Goal: Task Accomplishment & Management: Complete application form

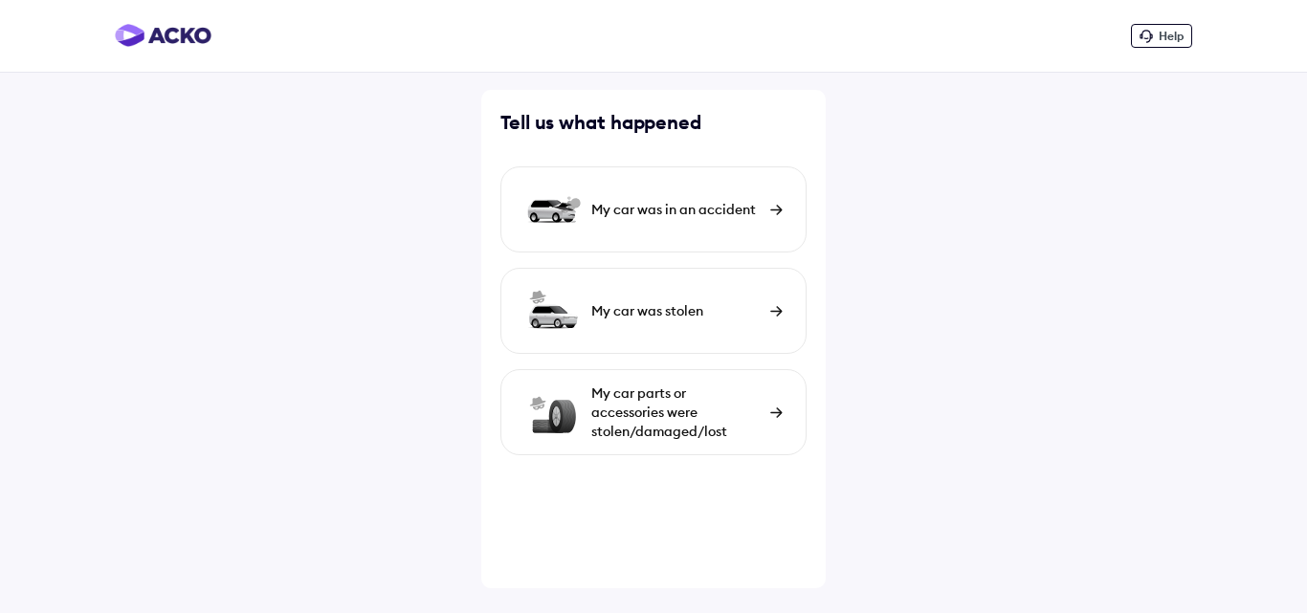
click at [631, 210] on div "My car was in an accident" at bounding box center [675, 209] width 169 height 19
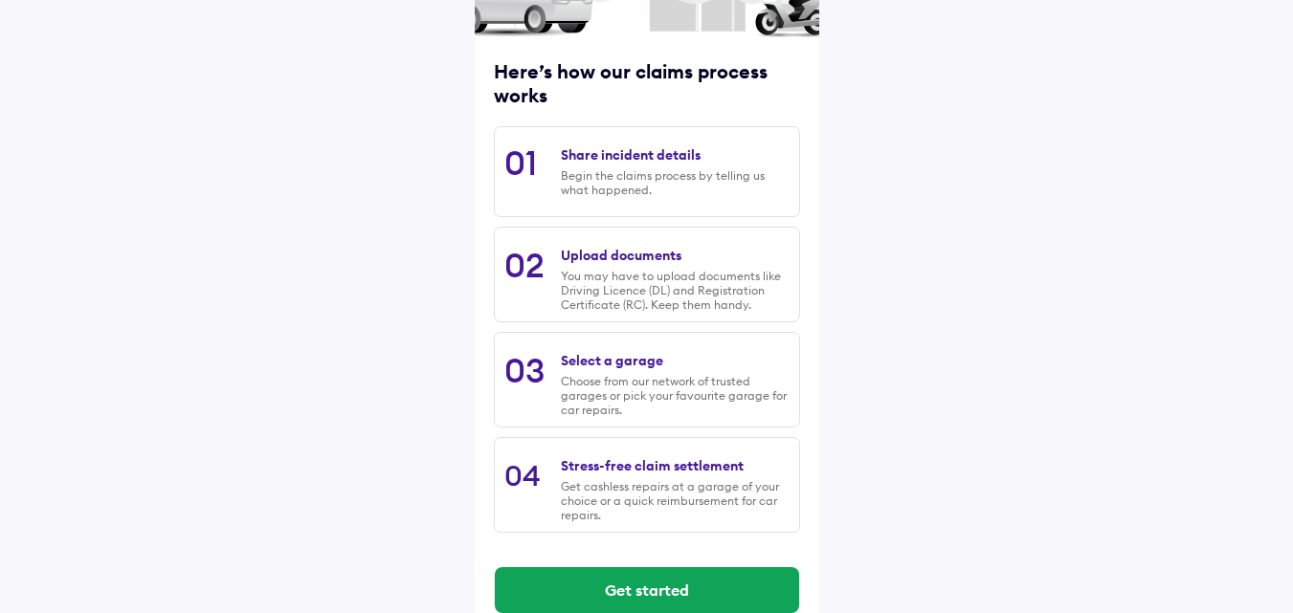
scroll to position [244, 0]
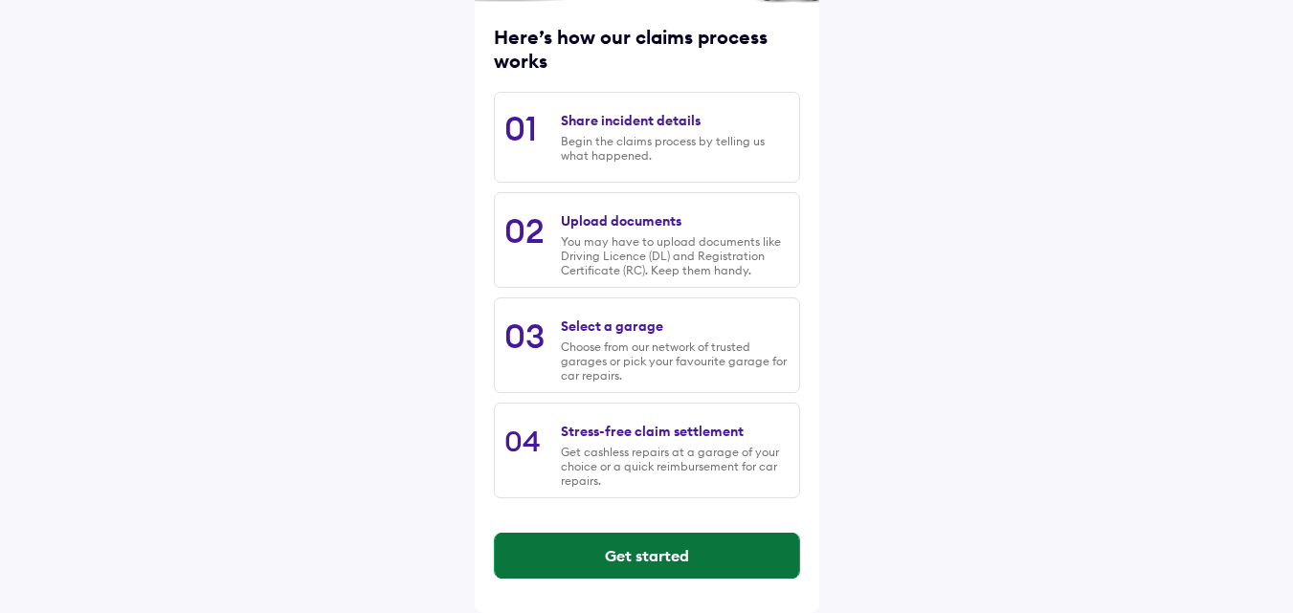
click at [650, 550] on button "Get started" at bounding box center [647, 556] width 304 height 46
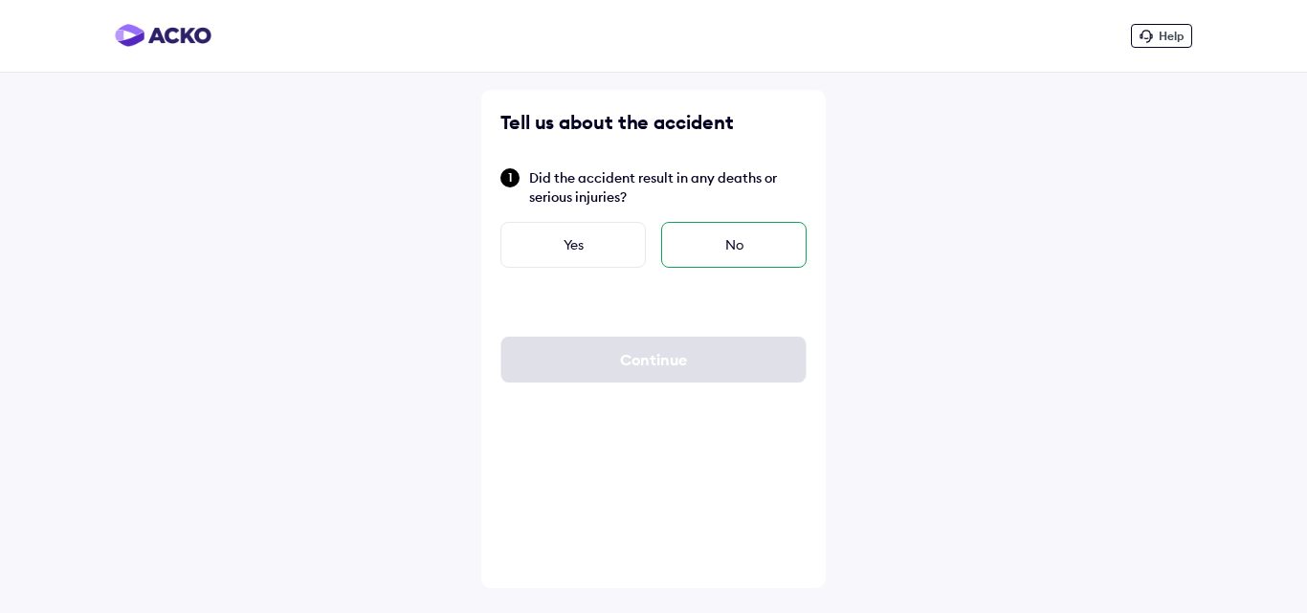
click at [708, 249] on div "No" at bounding box center [733, 245] width 145 height 46
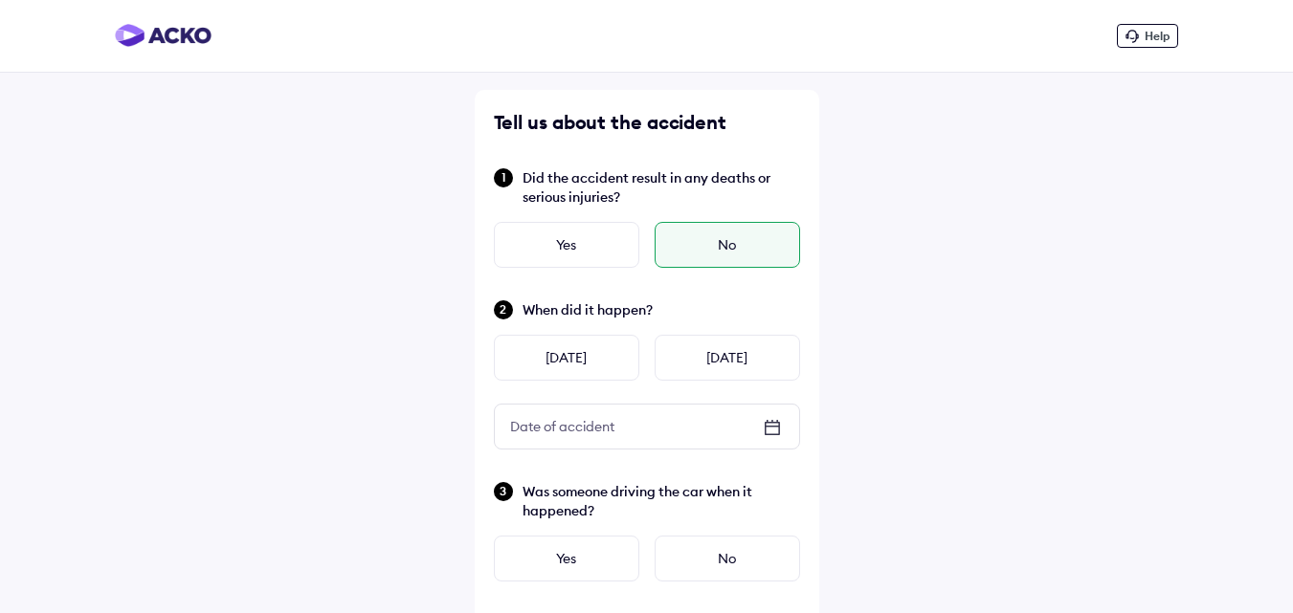
click at [624, 424] on div "Date of accident" at bounding box center [562, 426] width 135 height 34
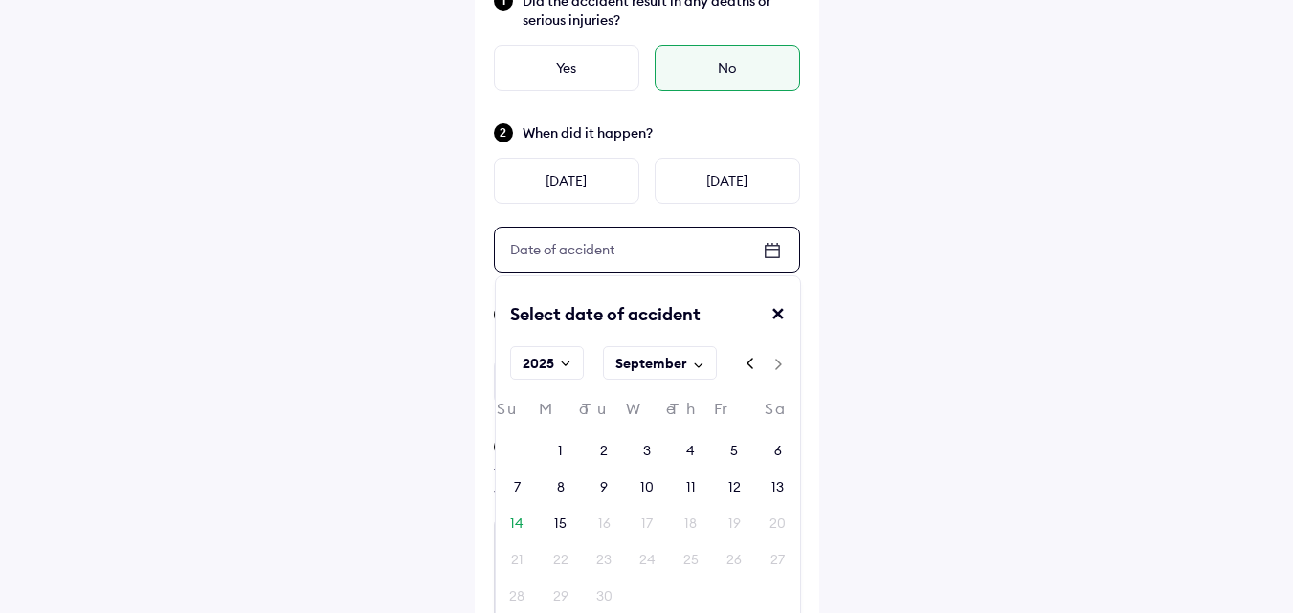
scroll to position [191, 0]
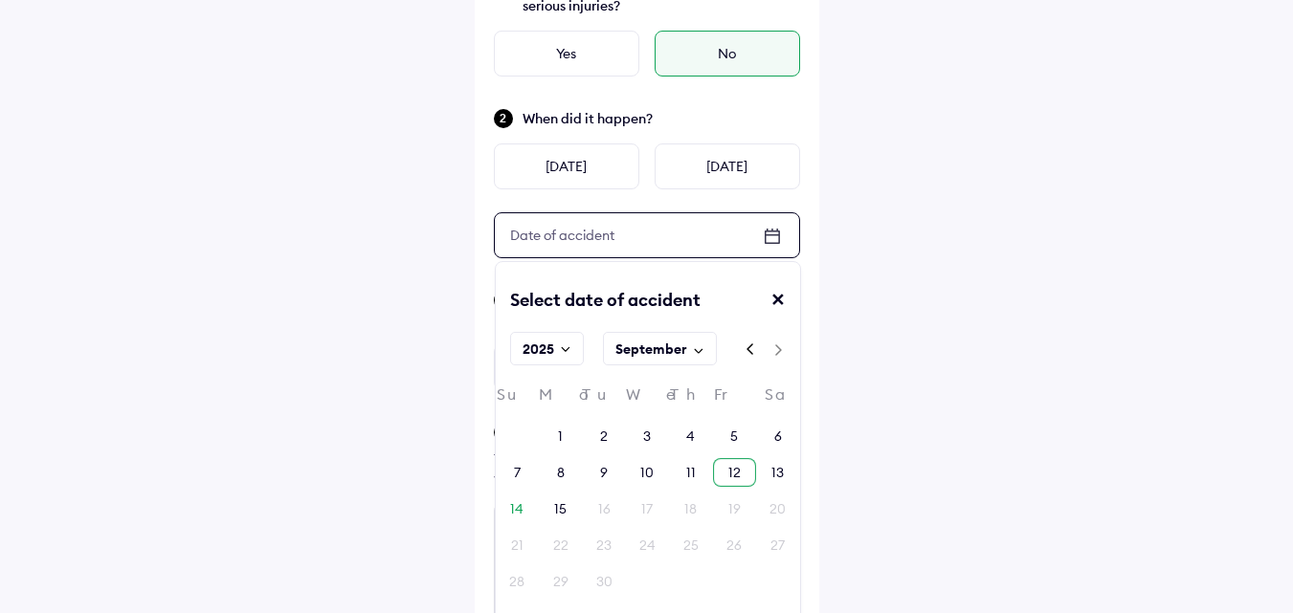
click at [732, 478] on div "12" at bounding box center [734, 472] width 12 height 19
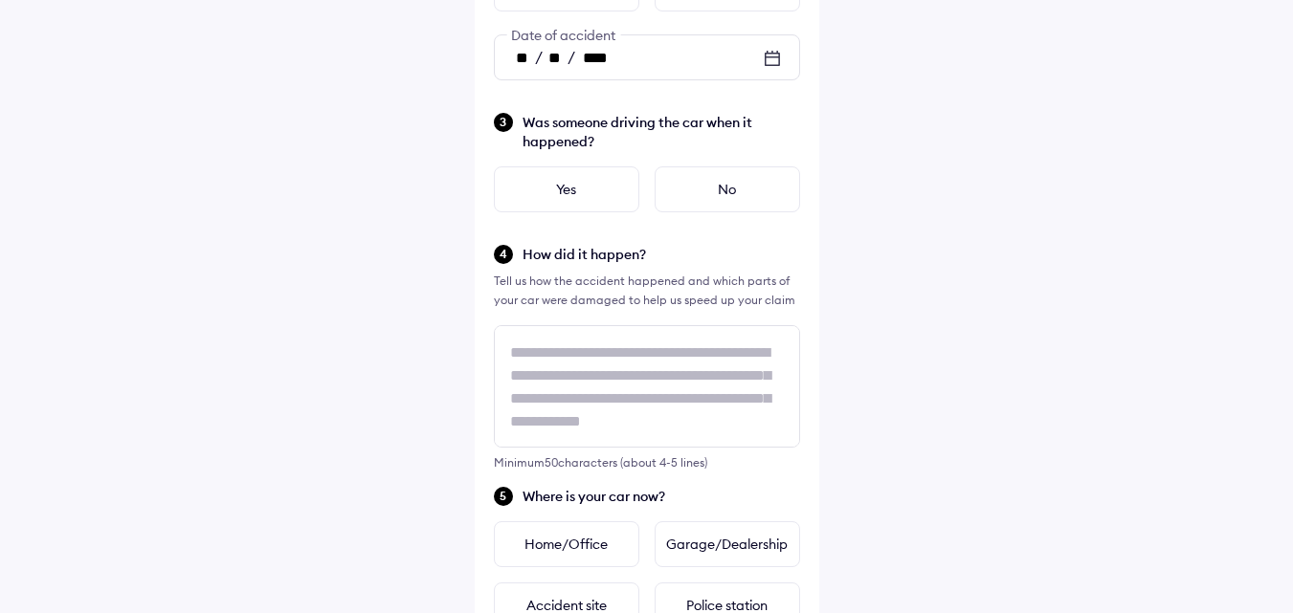
scroll to position [383, 0]
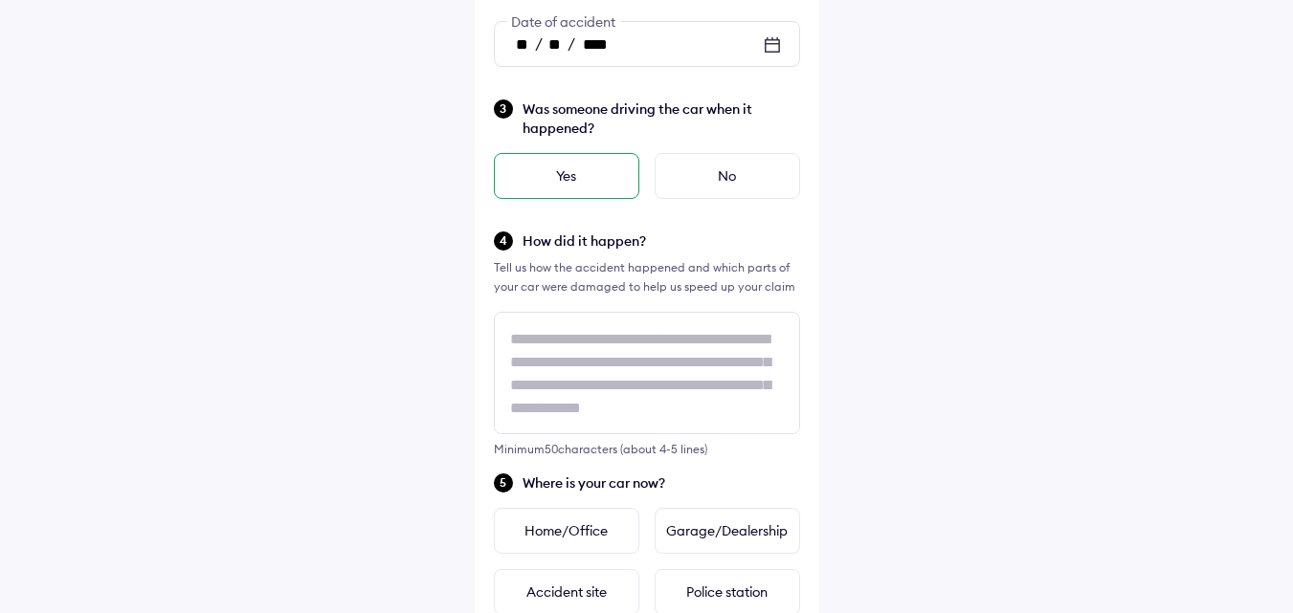
click at [561, 177] on div "Yes" at bounding box center [566, 176] width 145 height 46
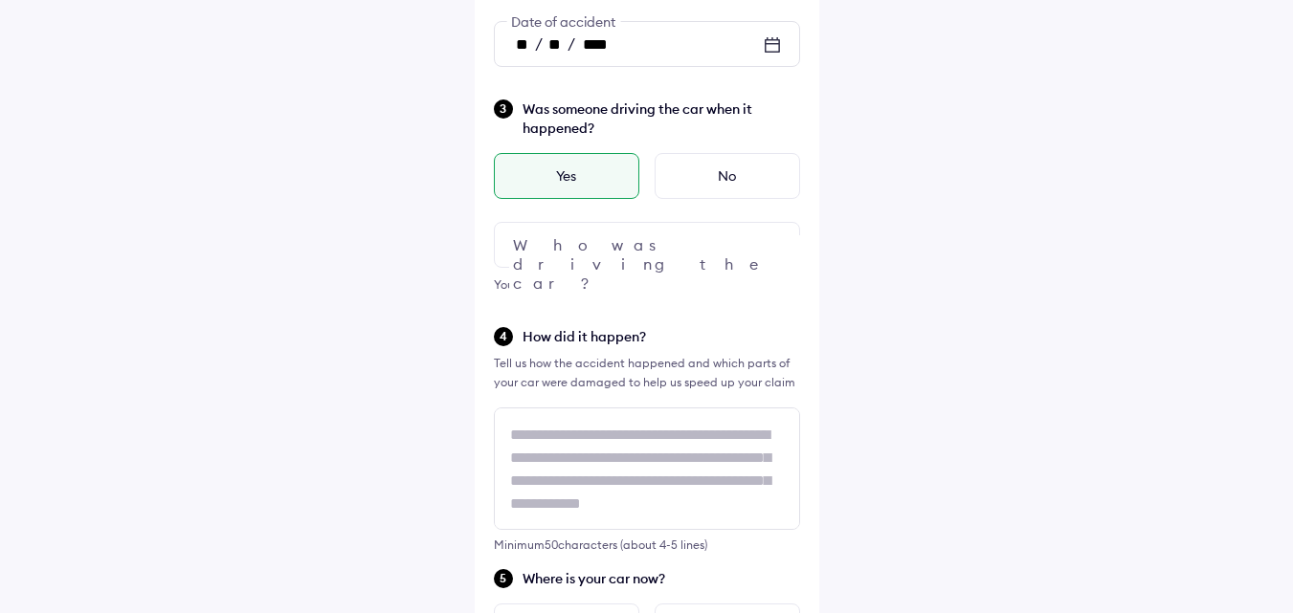
click at [608, 246] on div at bounding box center [647, 245] width 306 height 46
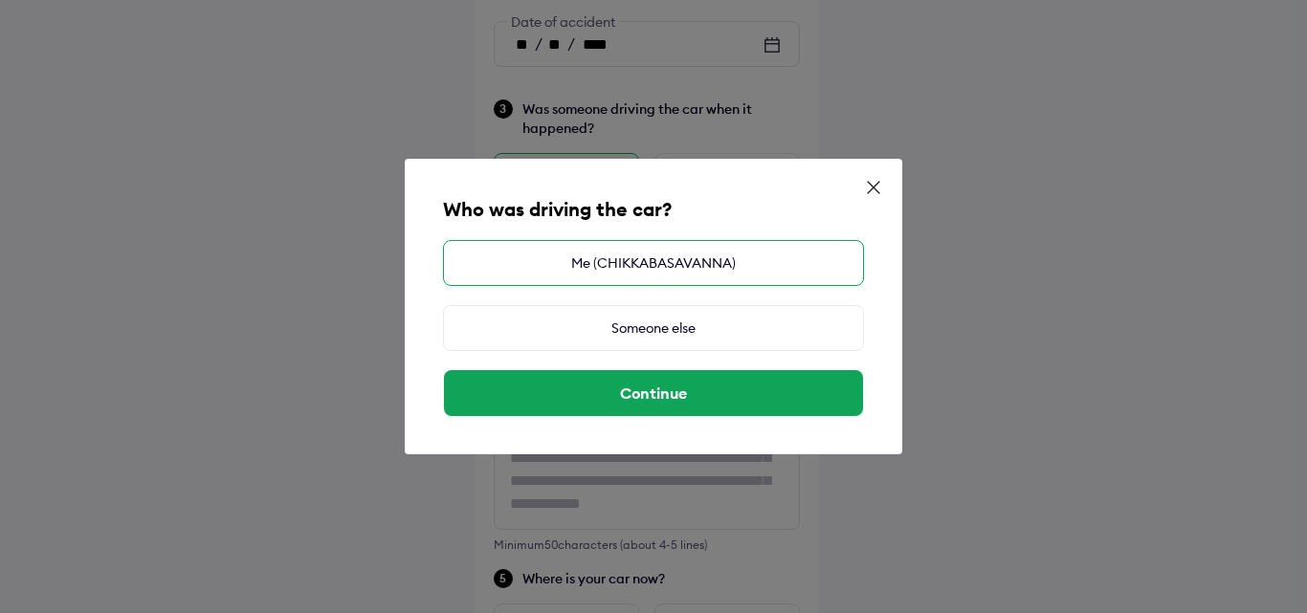
click at [630, 256] on div "Me (CHIKKABASAVANNA)" at bounding box center [653, 263] width 421 height 46
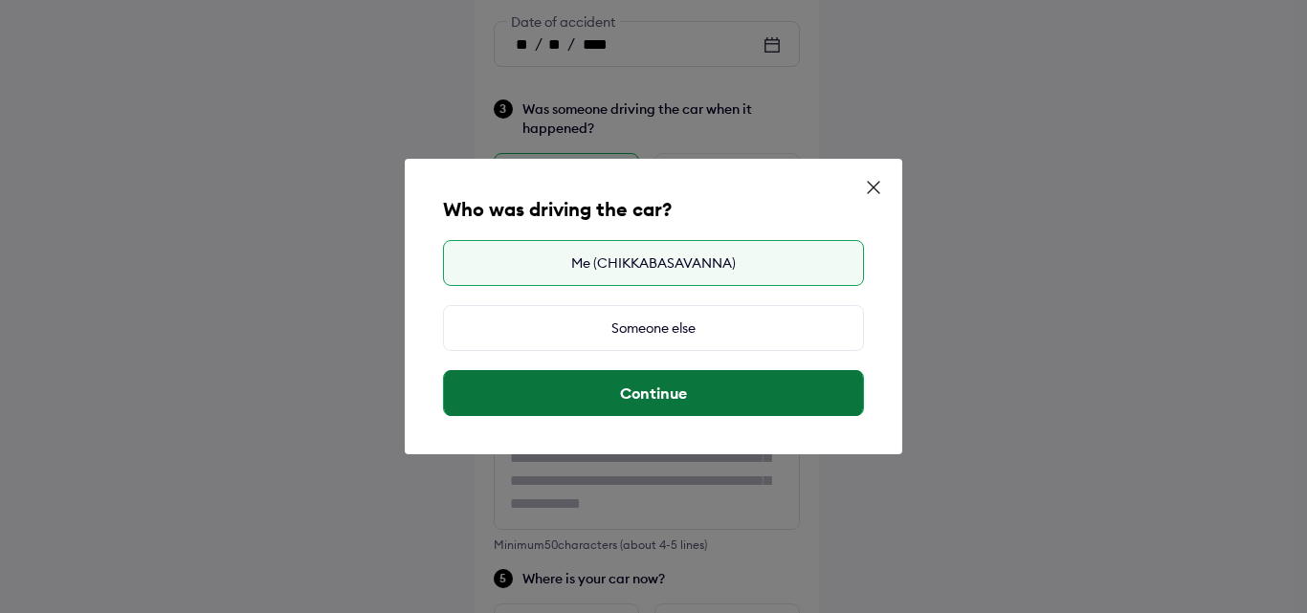
click at [634, 385] on button "Continue" at bounding box center [653, 393] width 419 height 46
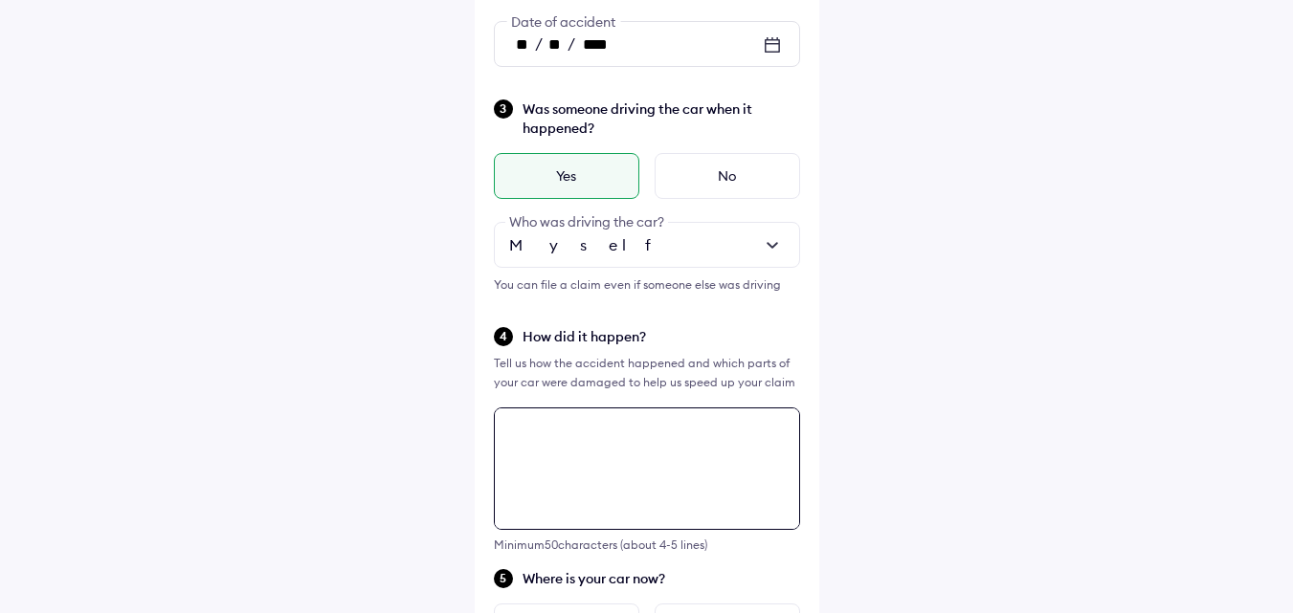
click at [598, 460] on div "Tell us about the accident Did the accident result in any deaths or serious inj…" at bounding box center [647, 482] width 344 height 1551
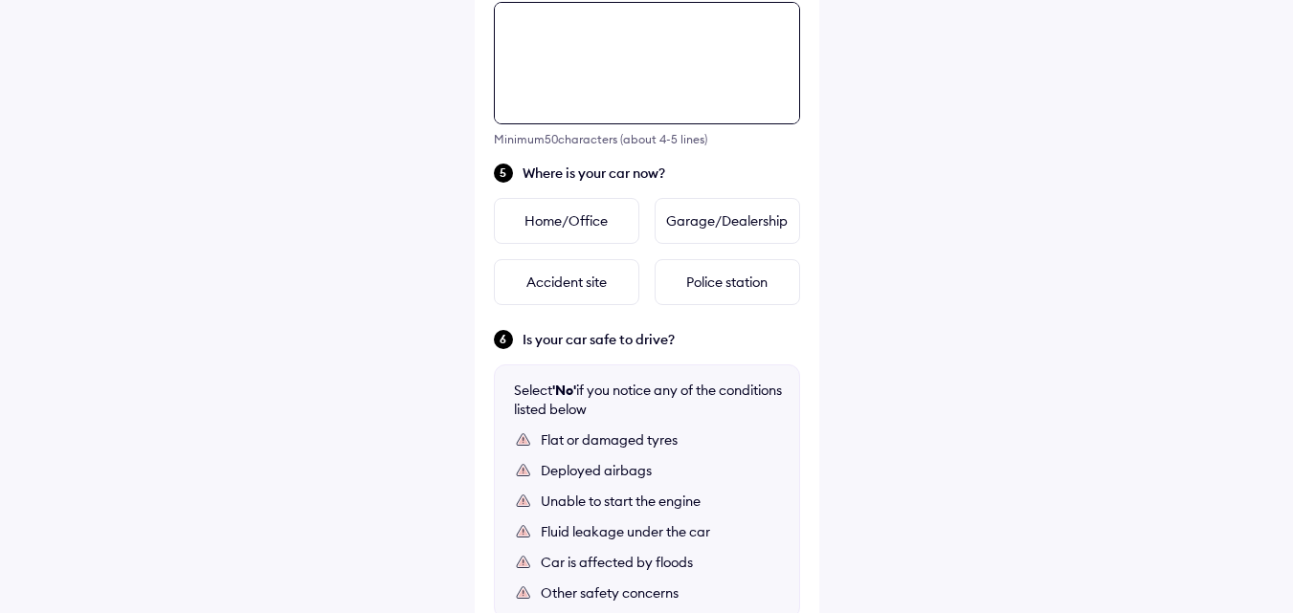
scroll to position [790, 0]
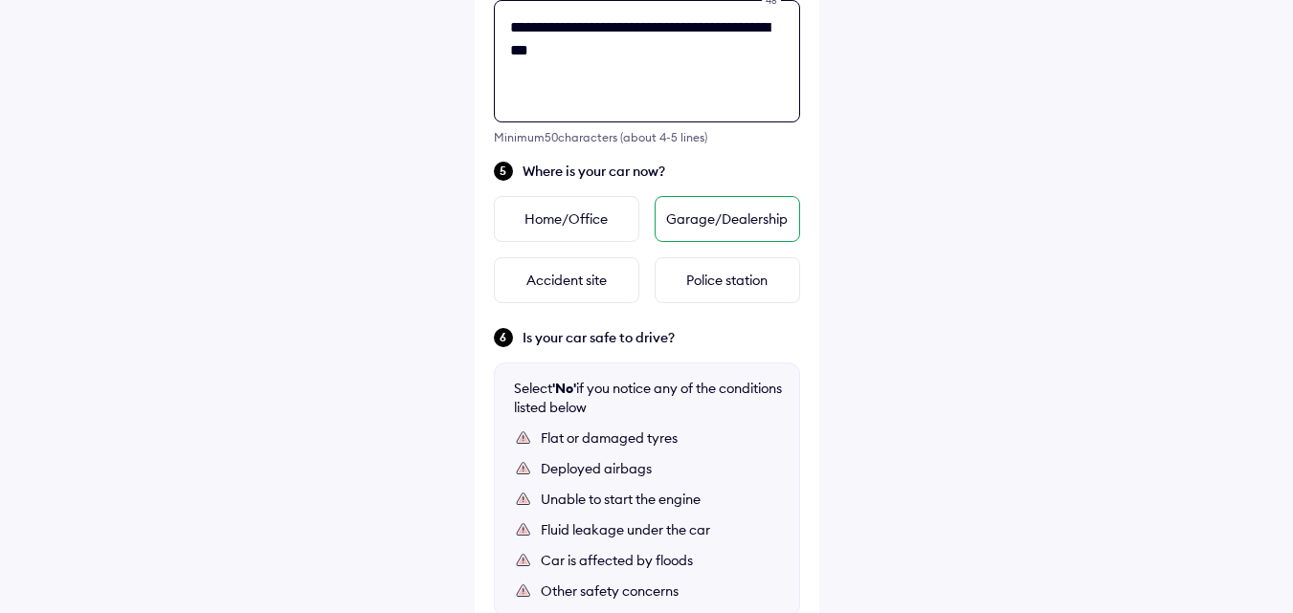
type textarea "**********"
click at [735, 216] on div "Garage/Dealership" at bounding box center [726, 219] width 145 height 46
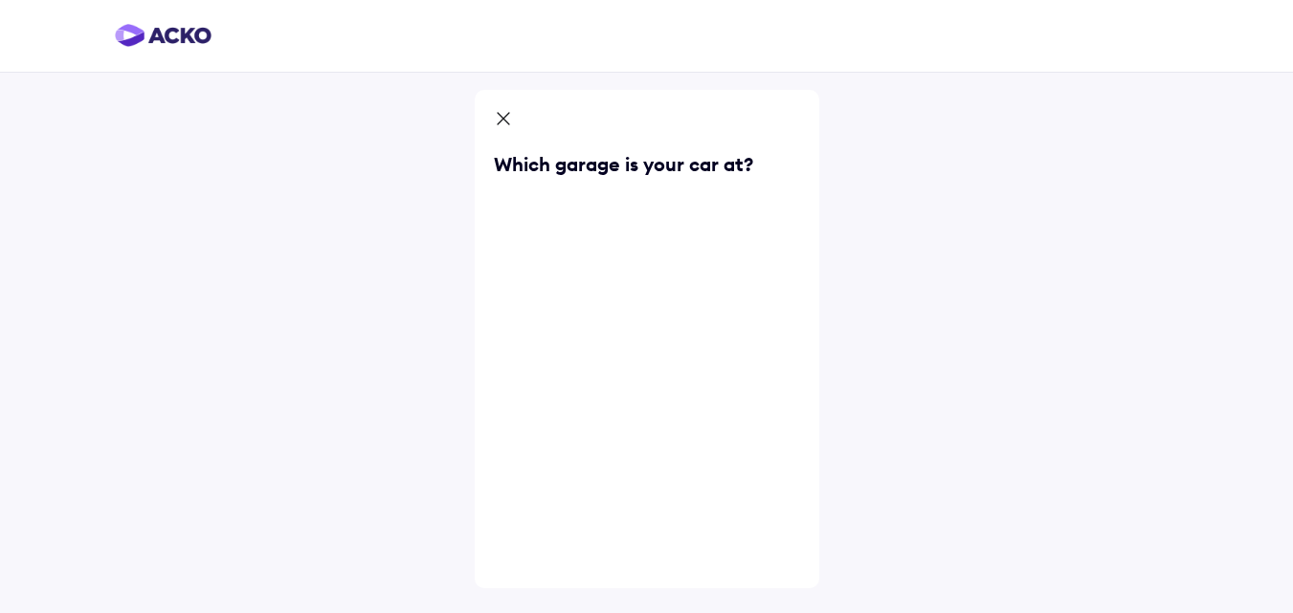
scroll to position [0, 0]
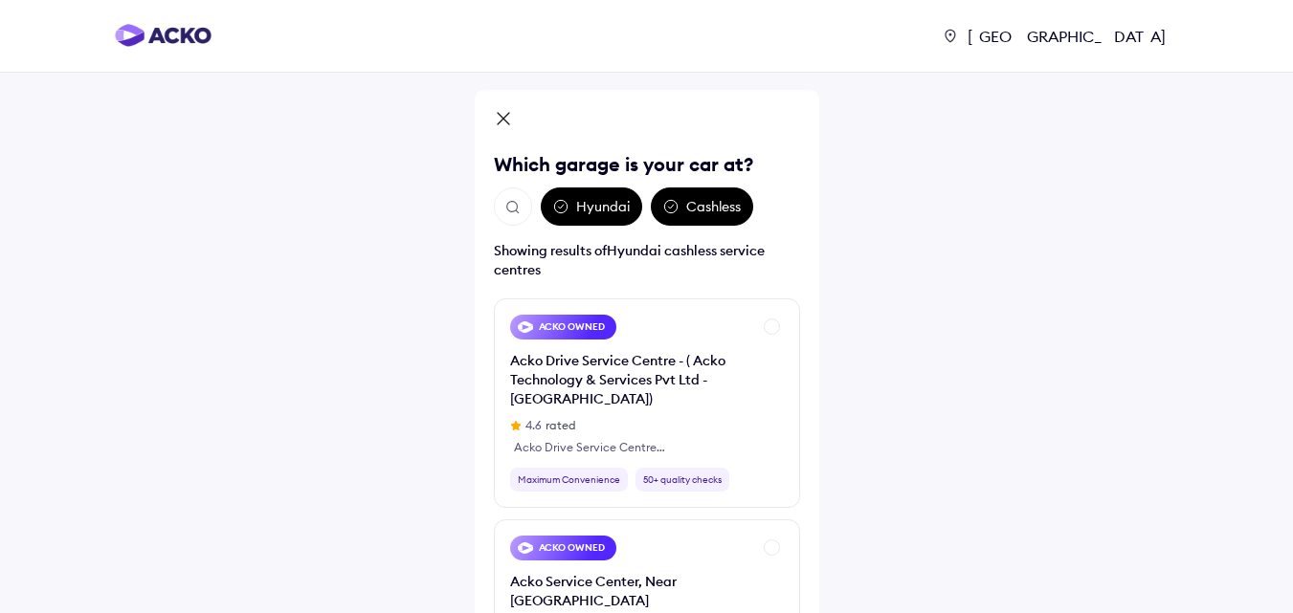
click at [508, 210] on img "Open search" at bounding box center [512, 207] width 17 height 17
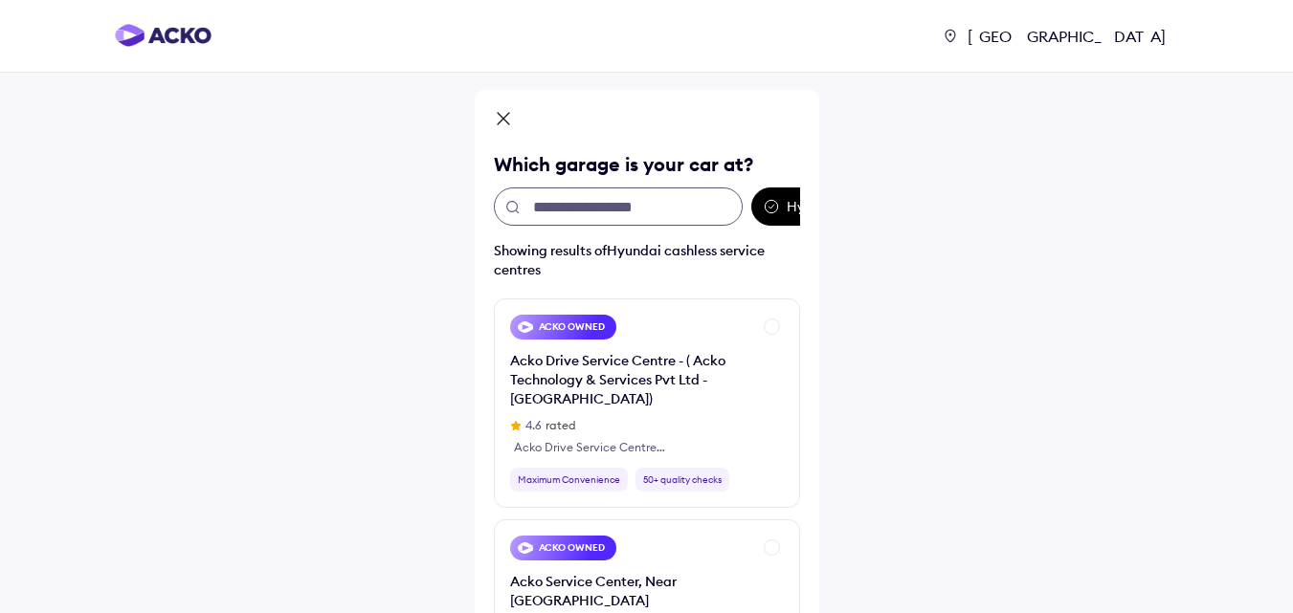
click at [617, 210] on input "text" at bounding box center [618, 207] width 249 height 38
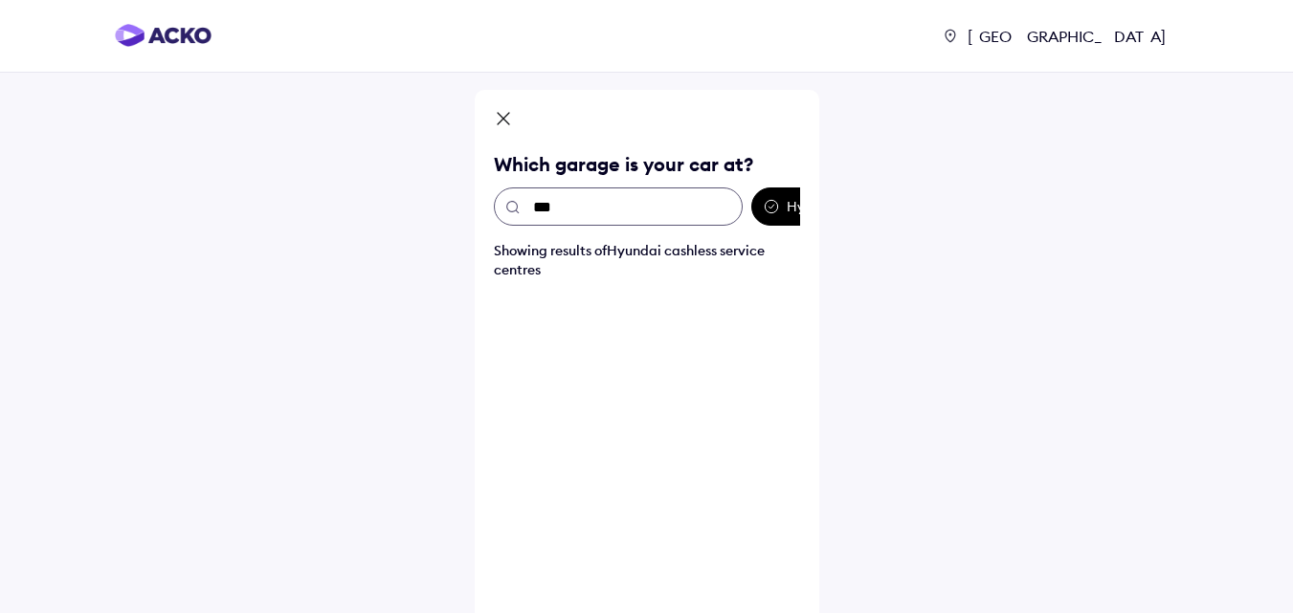
type input "****"
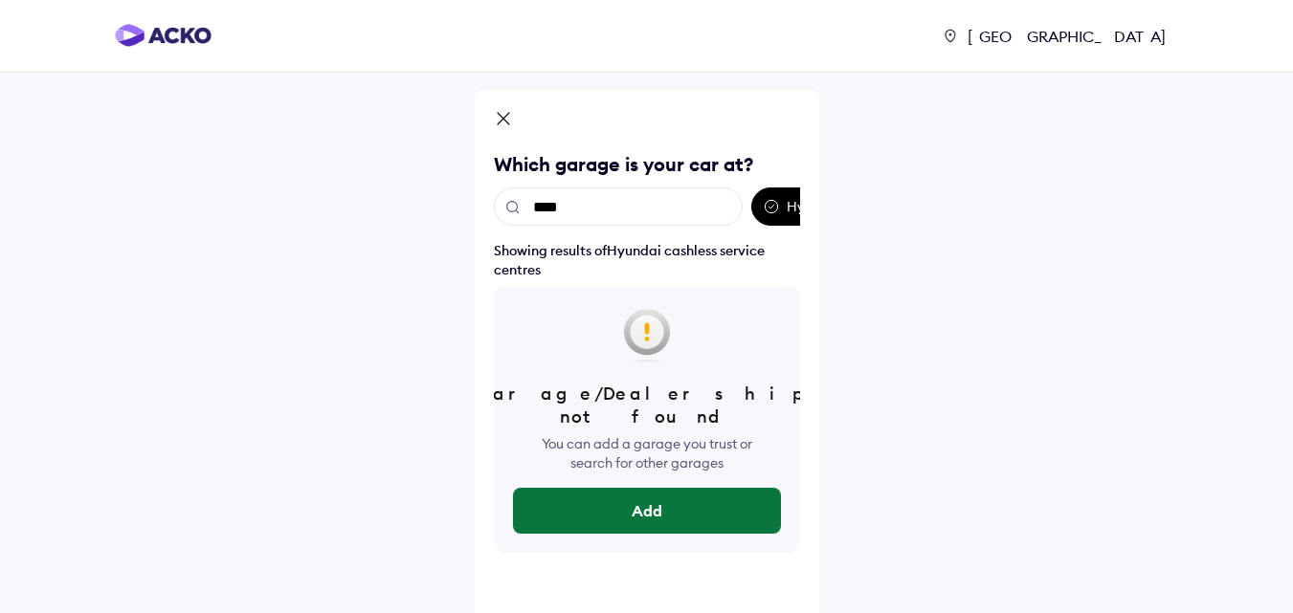
click at [599, 488] on button "Add" at bounding box center [647, 511] width 268 height 46
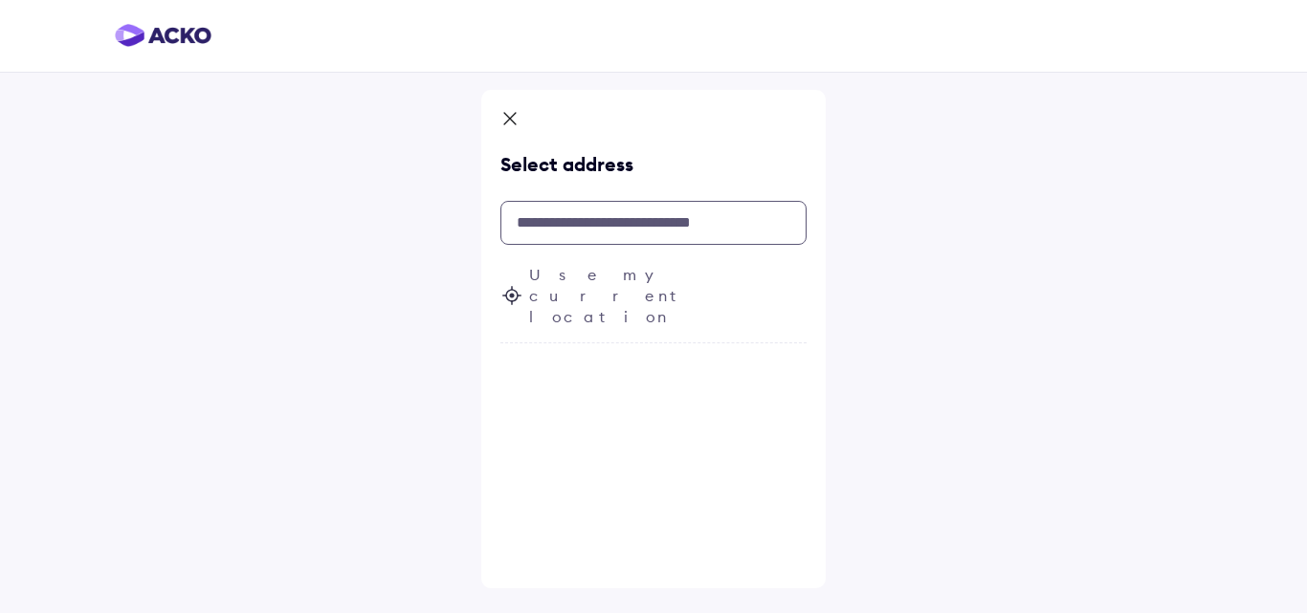
click at [656, 227] on input "text" at bounding box center [653, 223] width 306 height 44
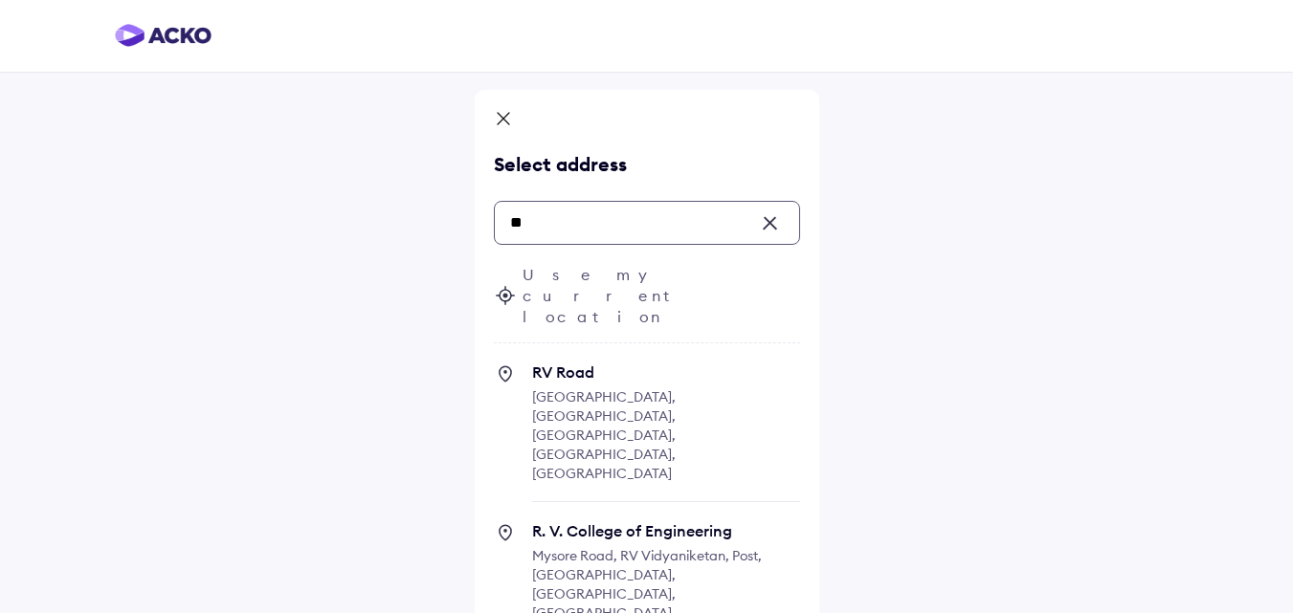
click at [623, 521] on span "R. V. College of Engineering [GEOGRAPHIC_DATA], RV Vidyaniketan, [GEOGRAPHIC_DA…" at bounding box center [666, 581] width 268 height 121
type input "**"
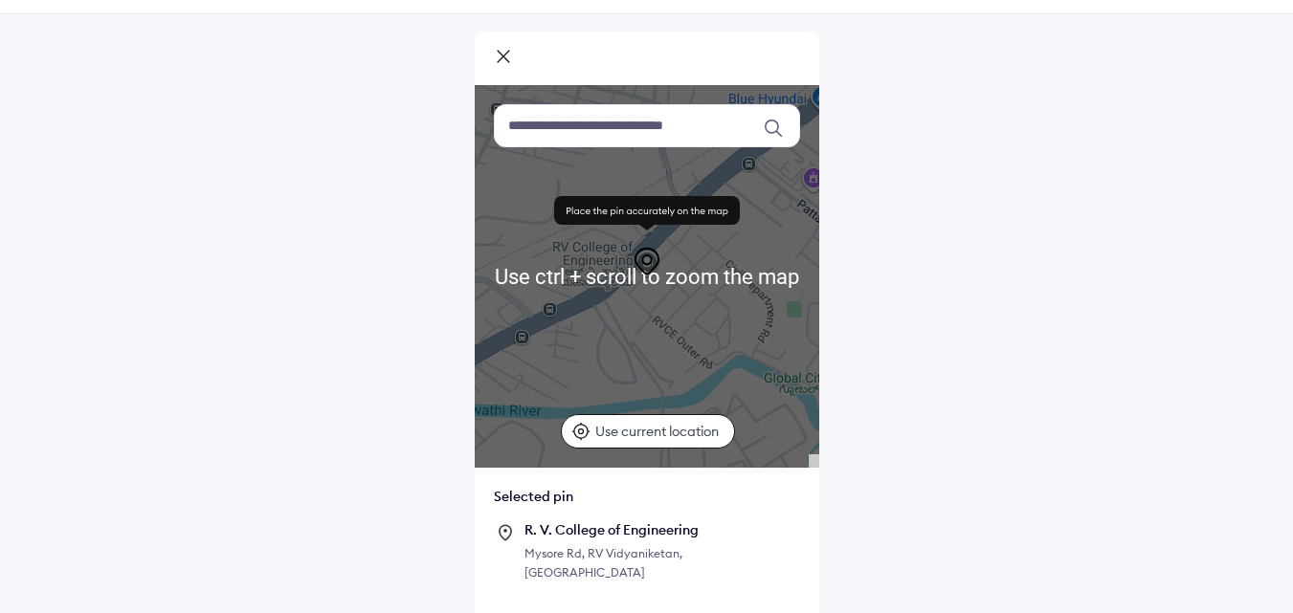
scroll to position [96, 0]
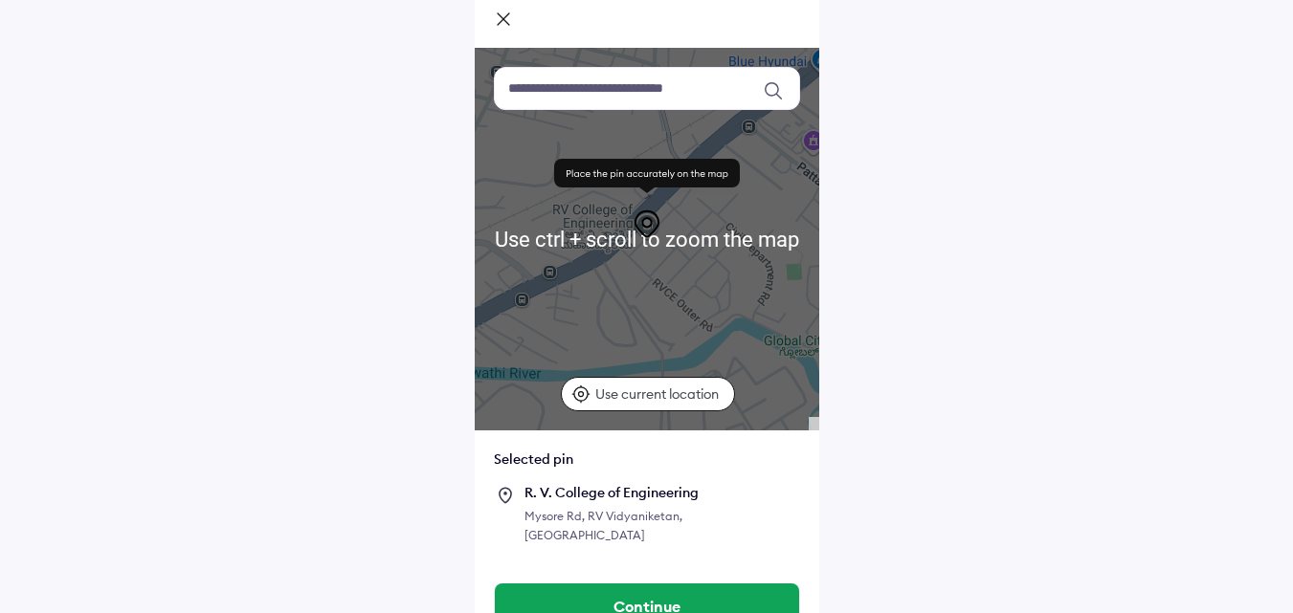
click at [638, 517] on div "Mysore Rd, RV Vidyaniketan, [GEOGRAPHIC_DATA]" at bounding box center [662, 526] width 276 height 38
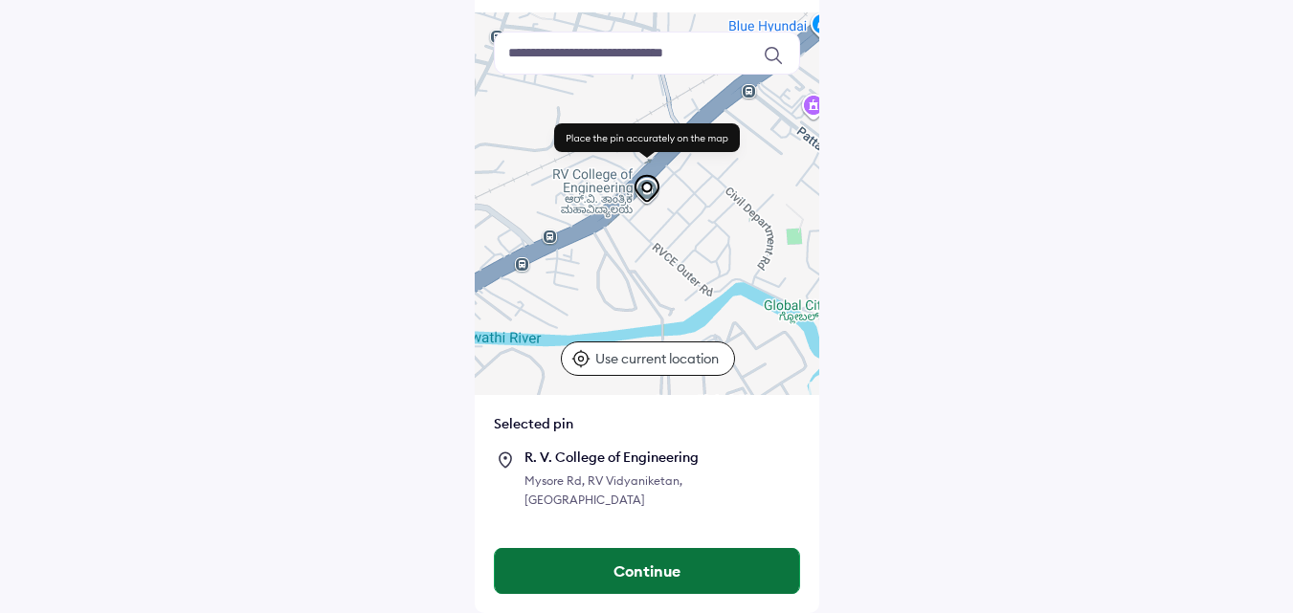
click at [645, 563] on button "Continue" at bounding box center [647, 571] width 304 height 46
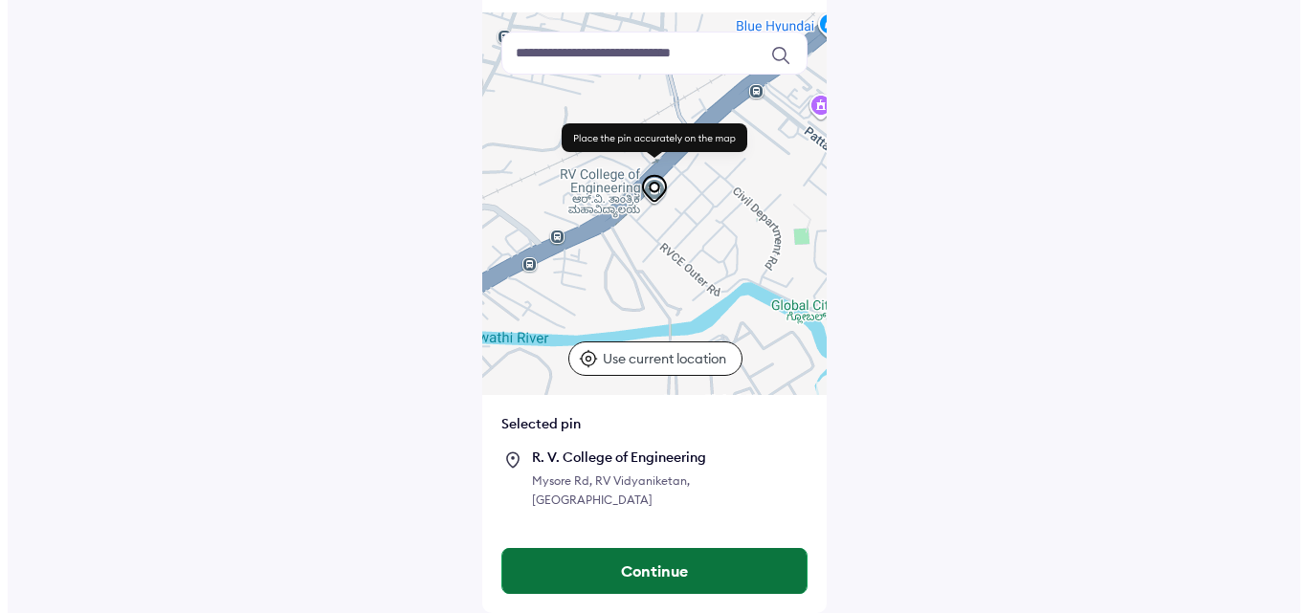
scroll to position [0, 0]
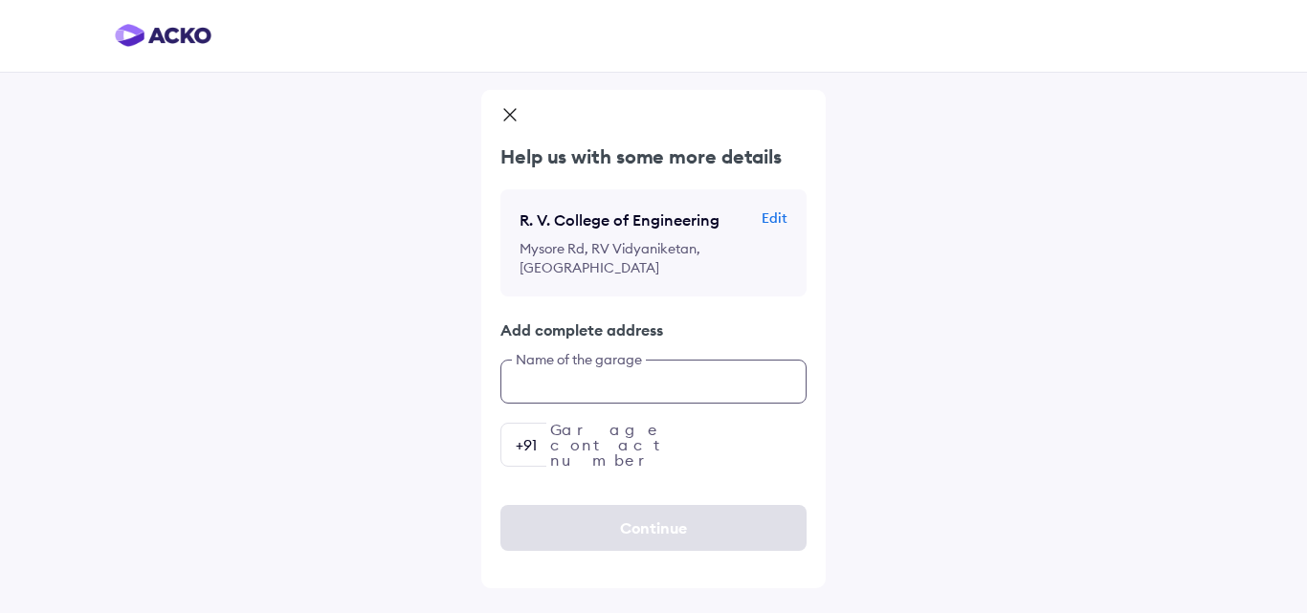
click at [616, 383] on input "text" at bounding box center [653, 382] width 306 height 44
type input "**********"
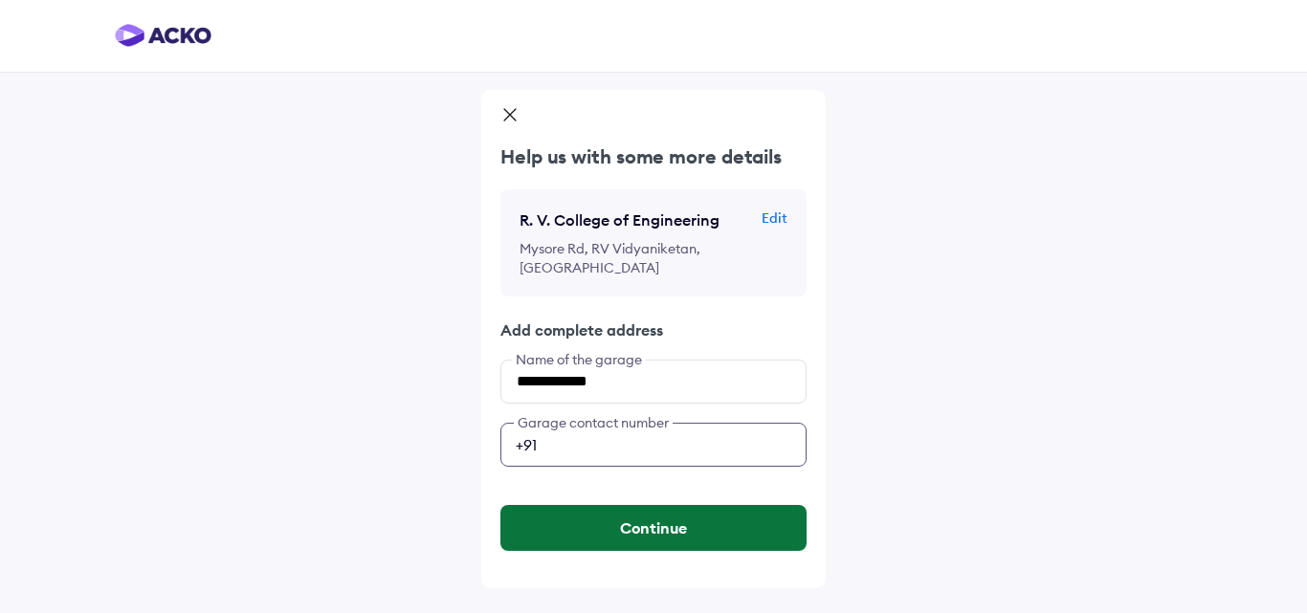
type input "**********"
click at [620, 525] on button "Continue" at bounding box center [653, 528] width 306 height 46
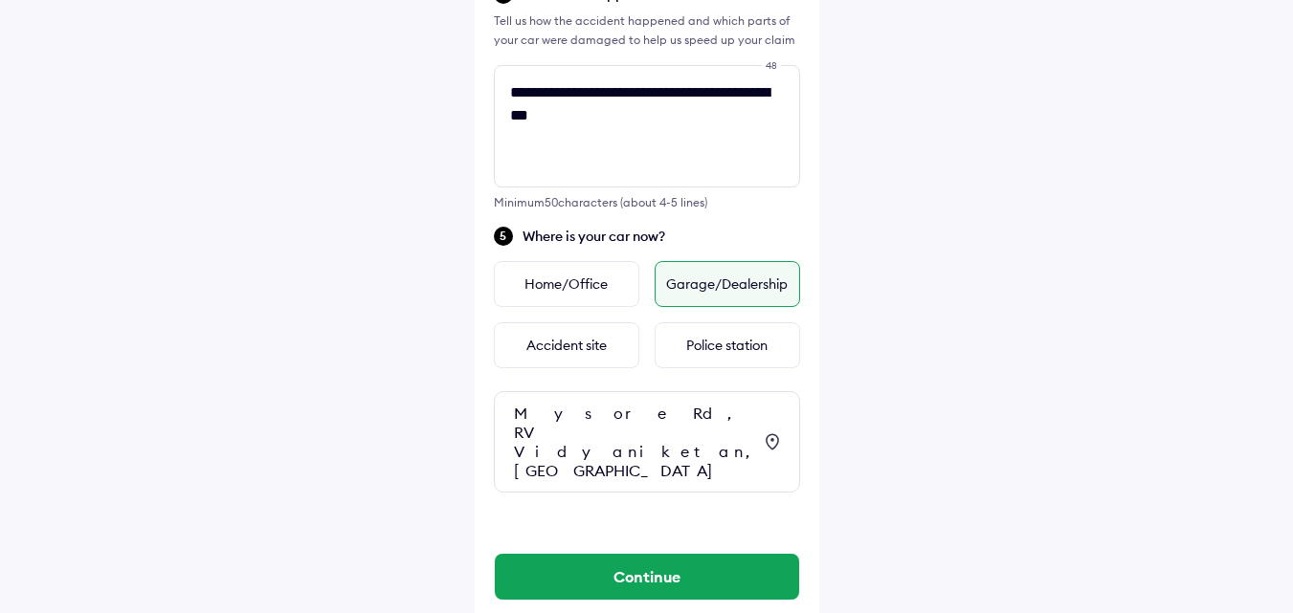
scroll to position [750, 0]
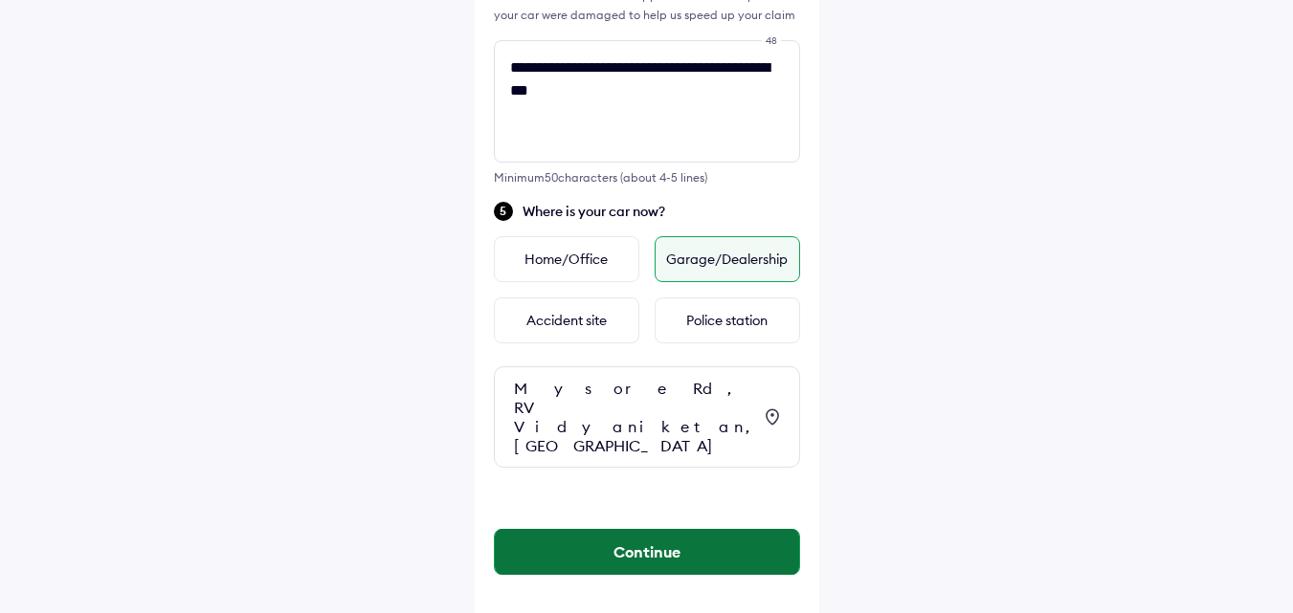
click at [677, 530] on button "Continue" at bounding box center [647, 552] width 304 height 46
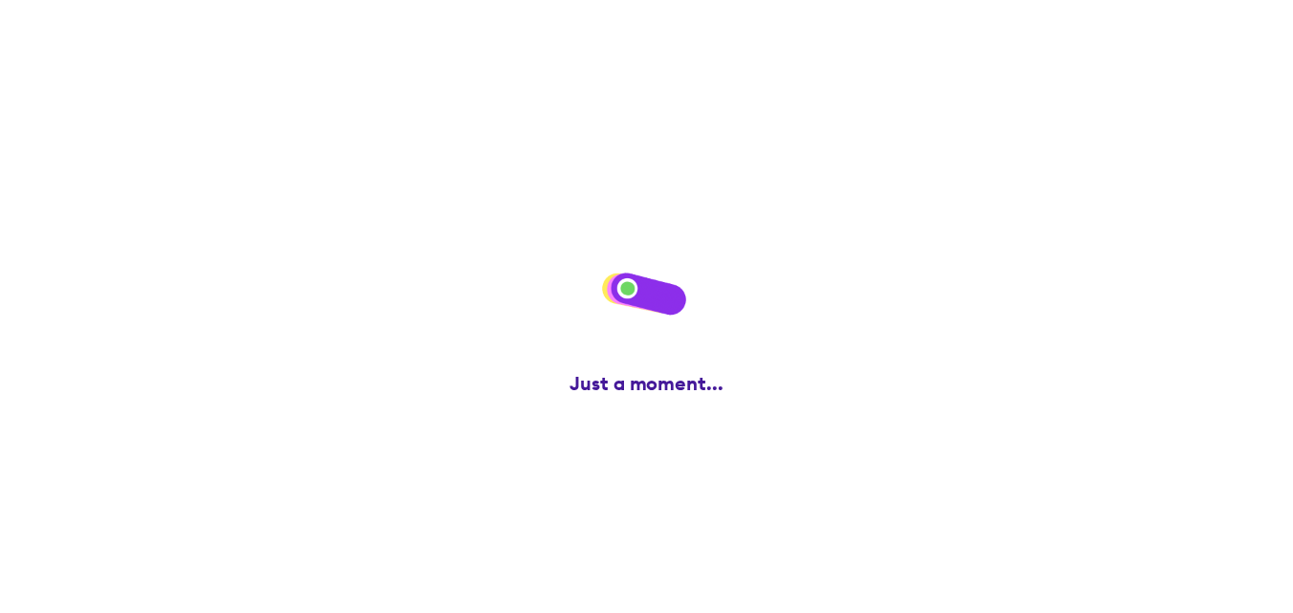
scroll to position [0, 0]
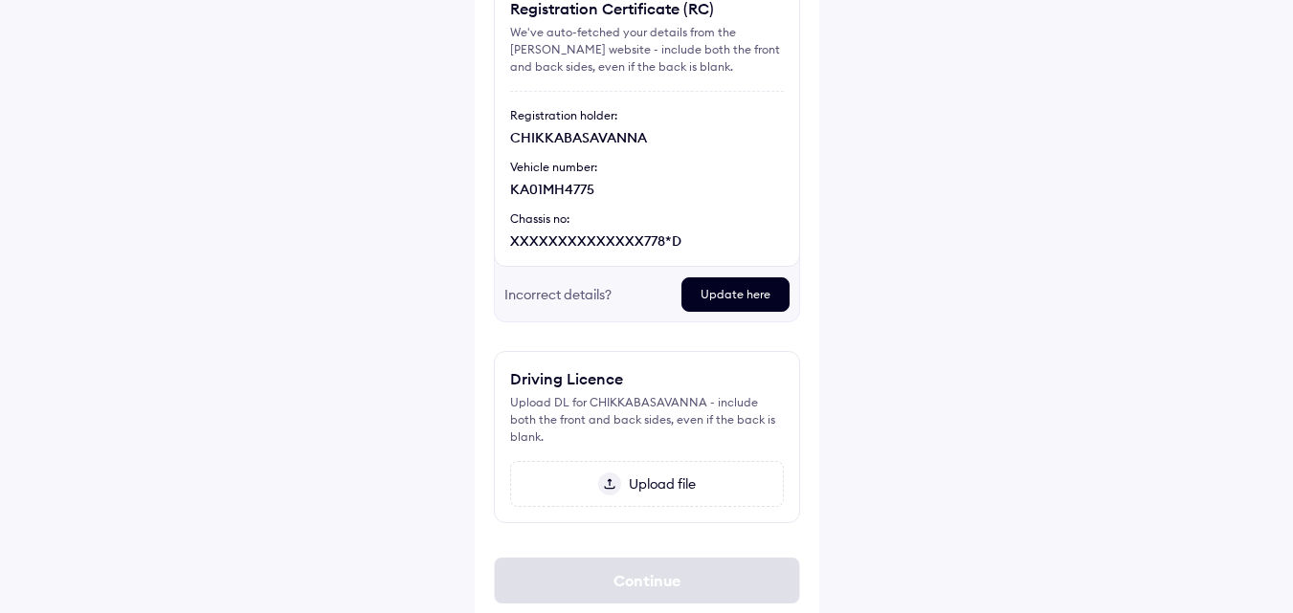
scroll to position [226, 0]
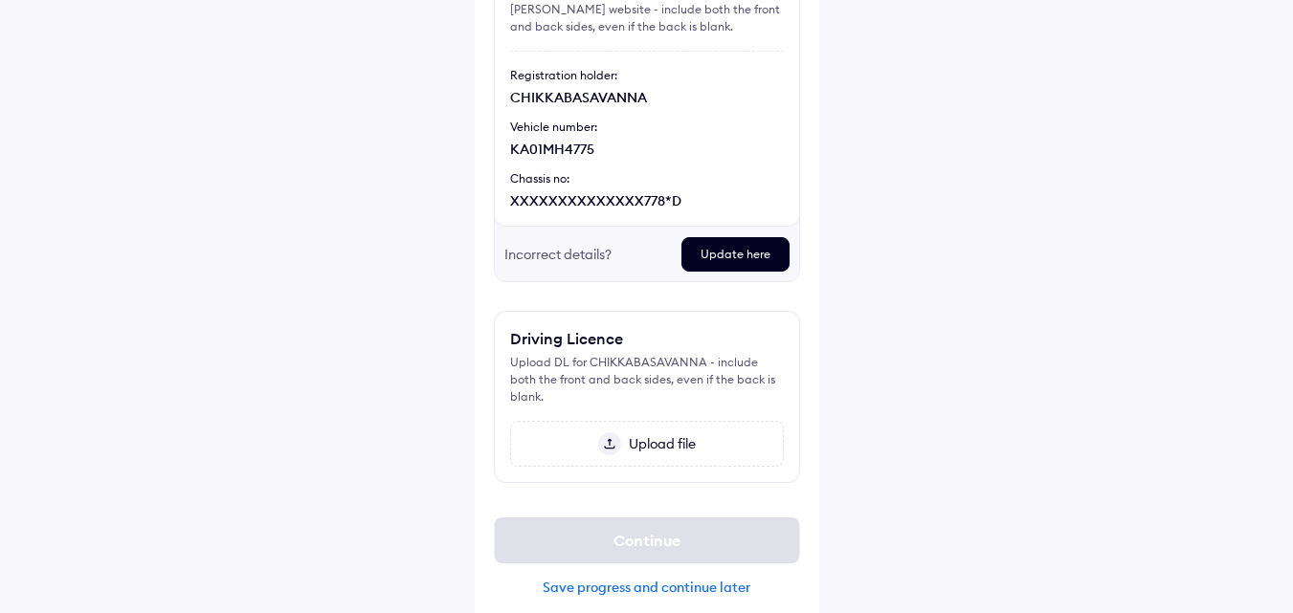
click at [663, 435] on span "Upload file" at bounding box center [658, 443] width 75 height 17
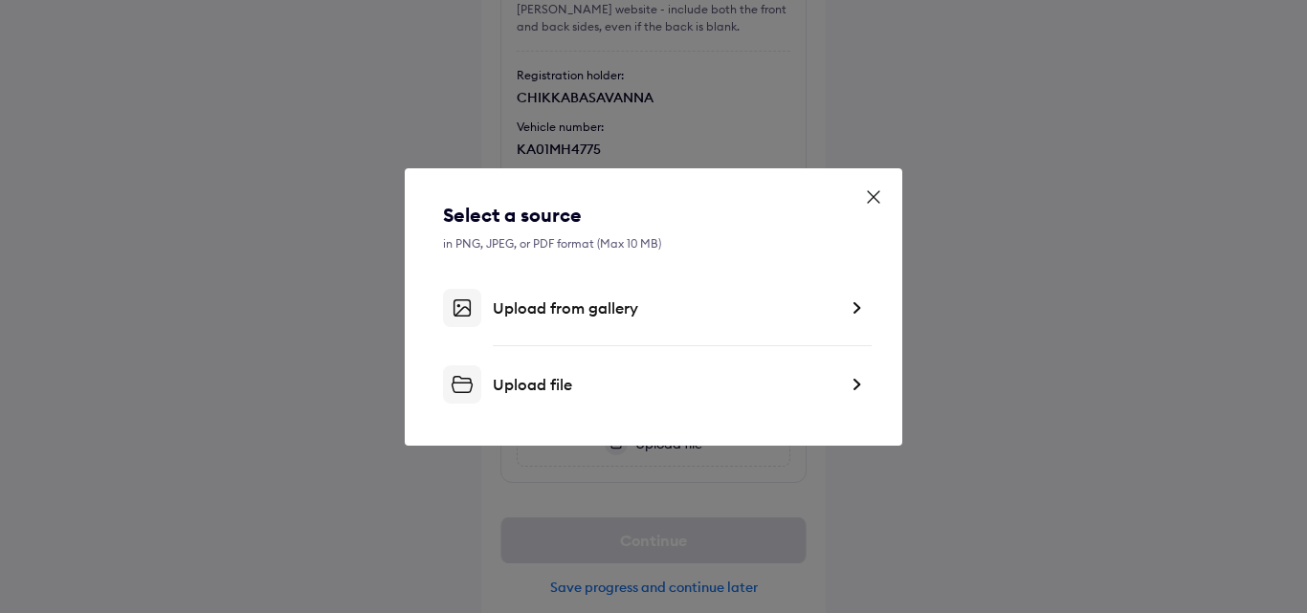
click at [606, 317] on div "Upload from gallery" at bounding box center [665, 307] width 344 height 19
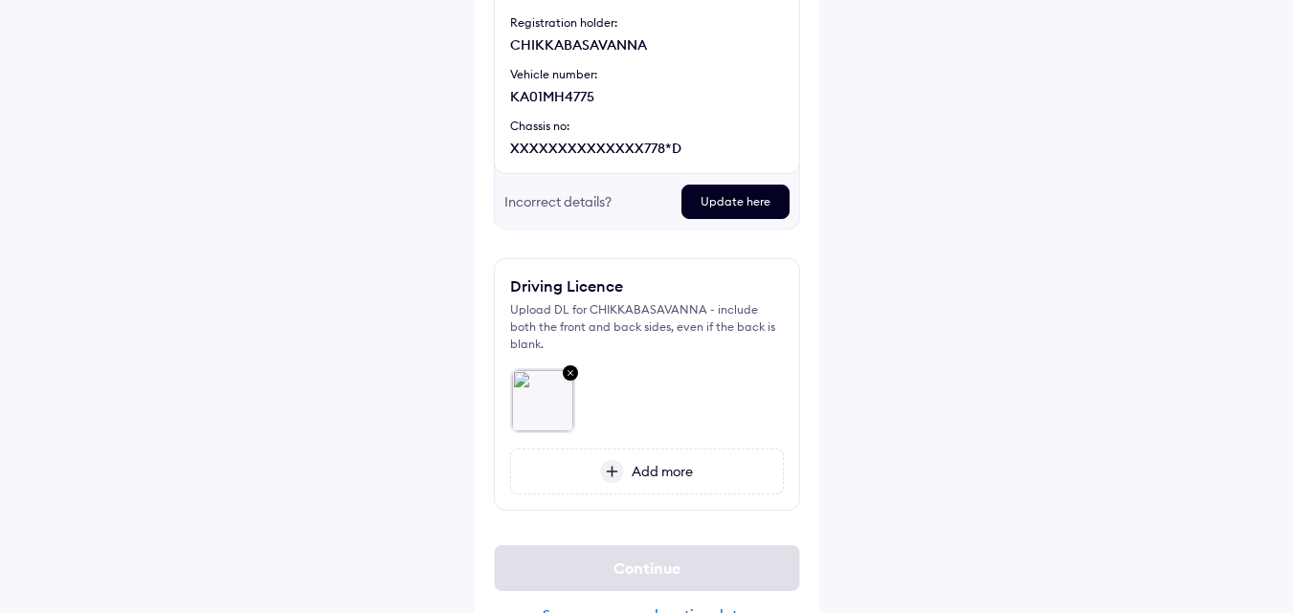
scroll to position [306, 0]
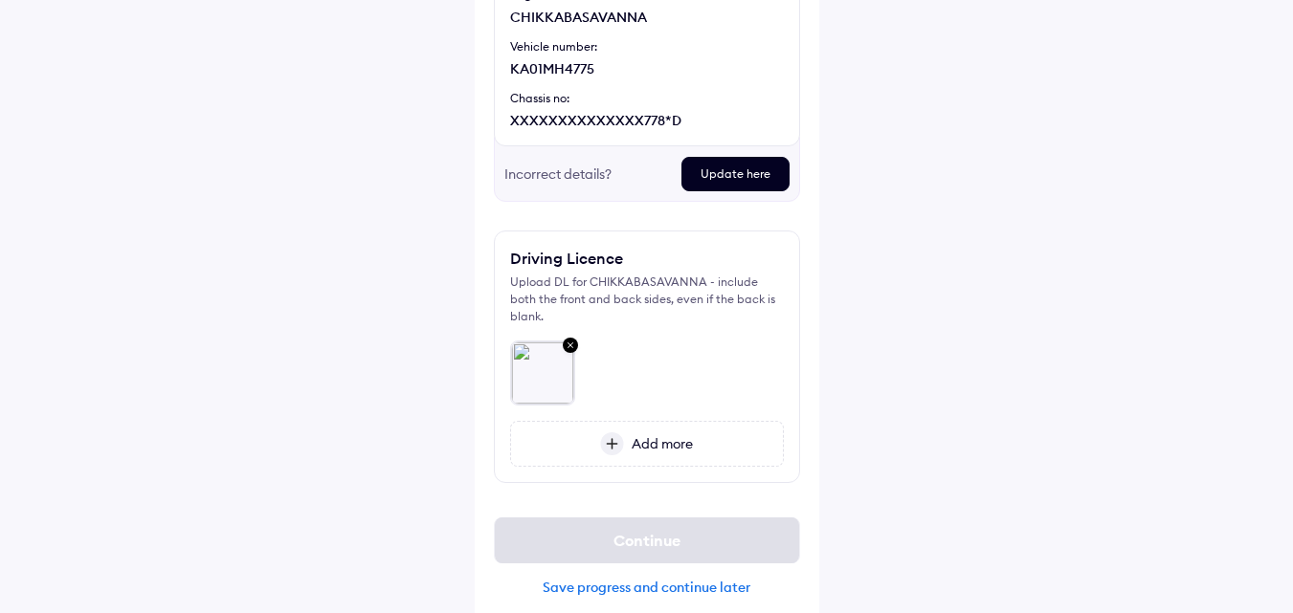
click at [668, 435] on span "Add more" at bounding box center [658, 443] width 69 height 17
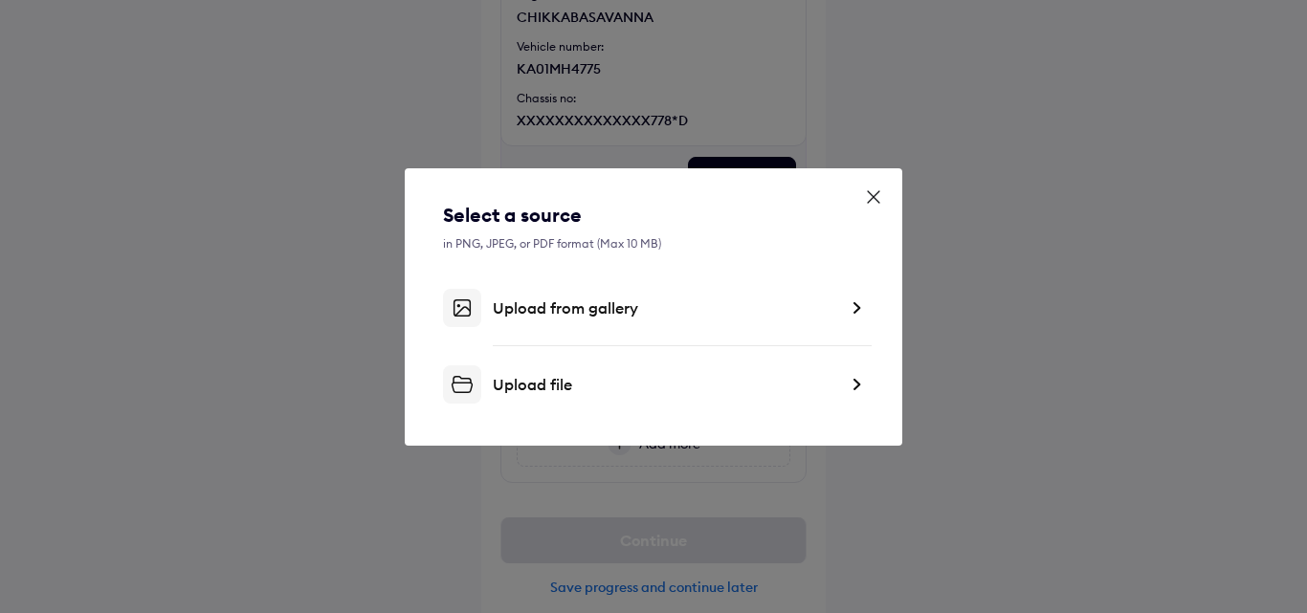
click at [573, 319] on div "Upload from gallery" at bounding box center [653, 308] width 421 height 38
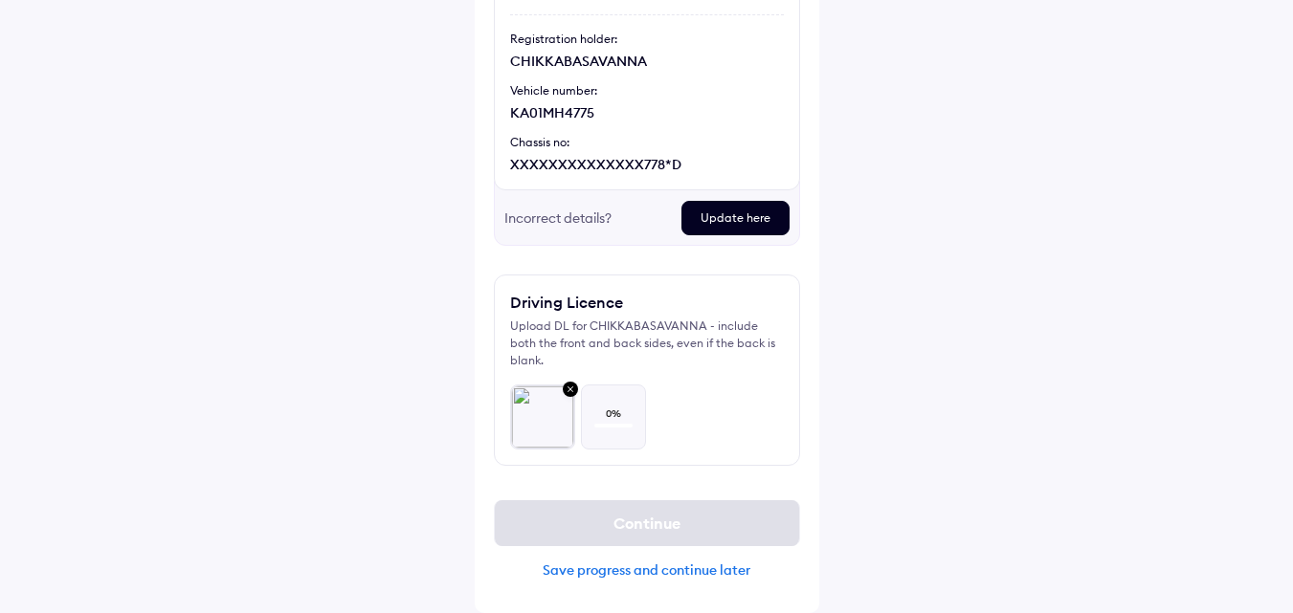
scroll to position [245, 0]
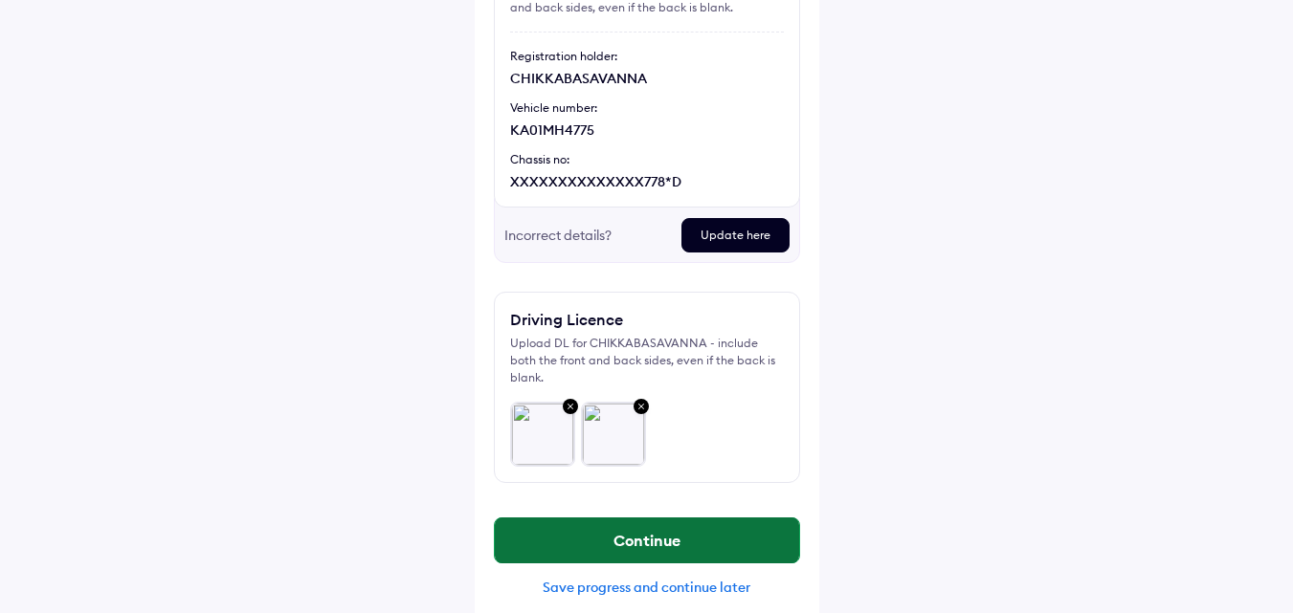
click at [629, 522] on button "Continue" at bounding box center [647, 541] width 304 height 46
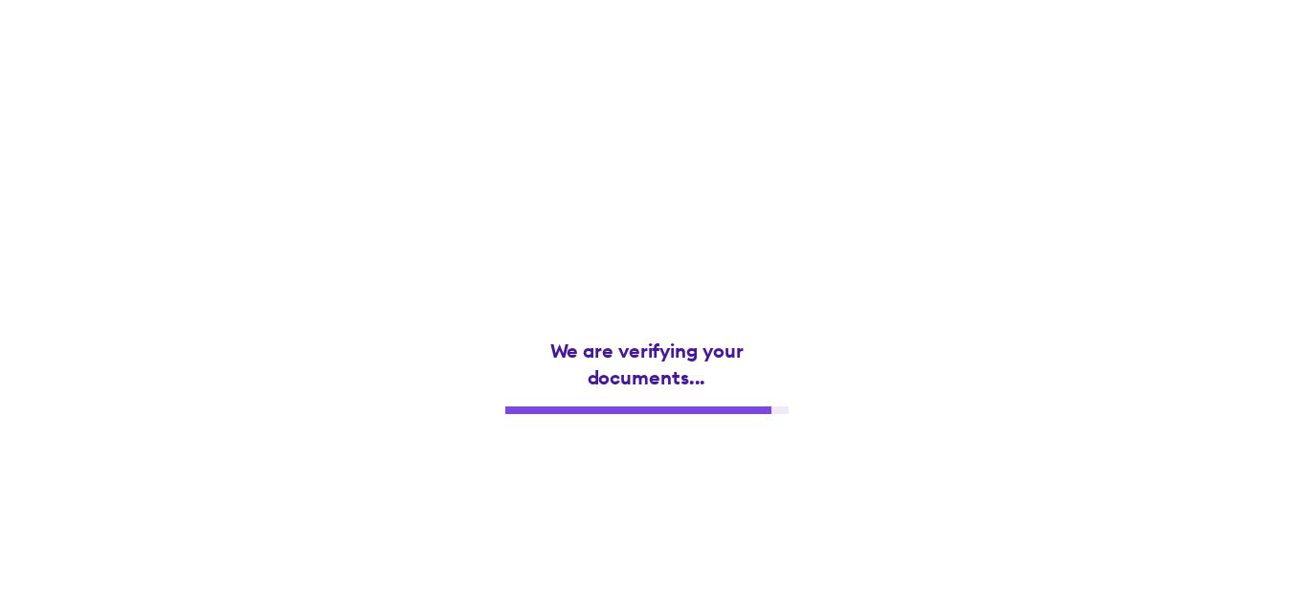
scroll to position [0, 0]
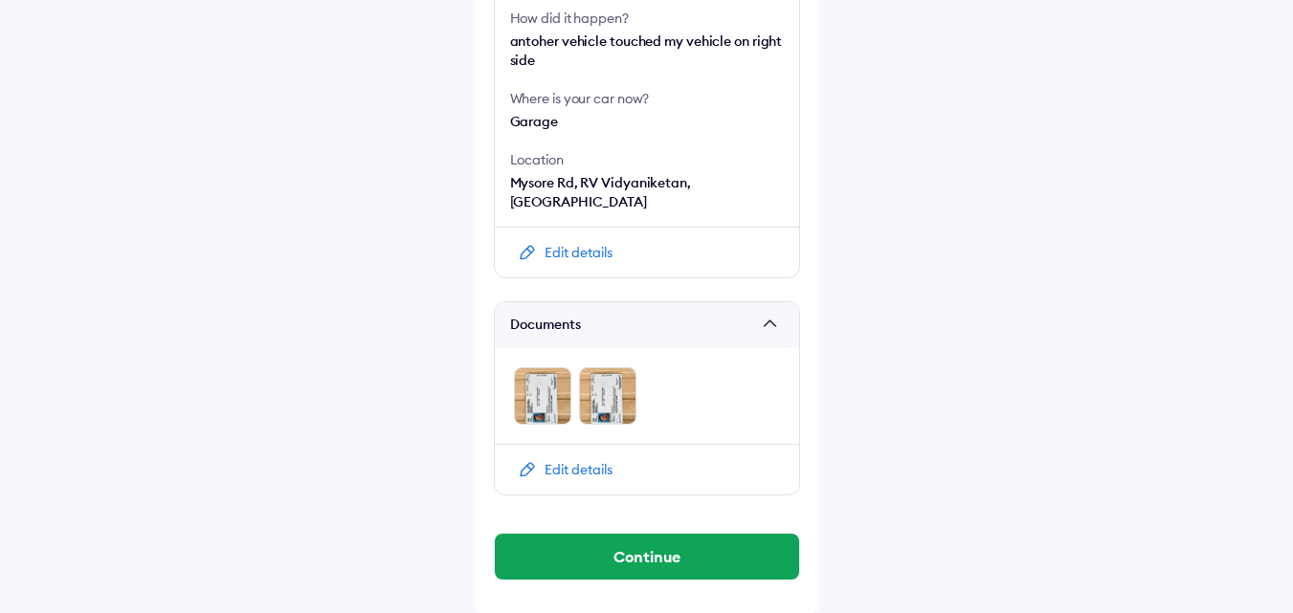
scroll to position [725, 0]
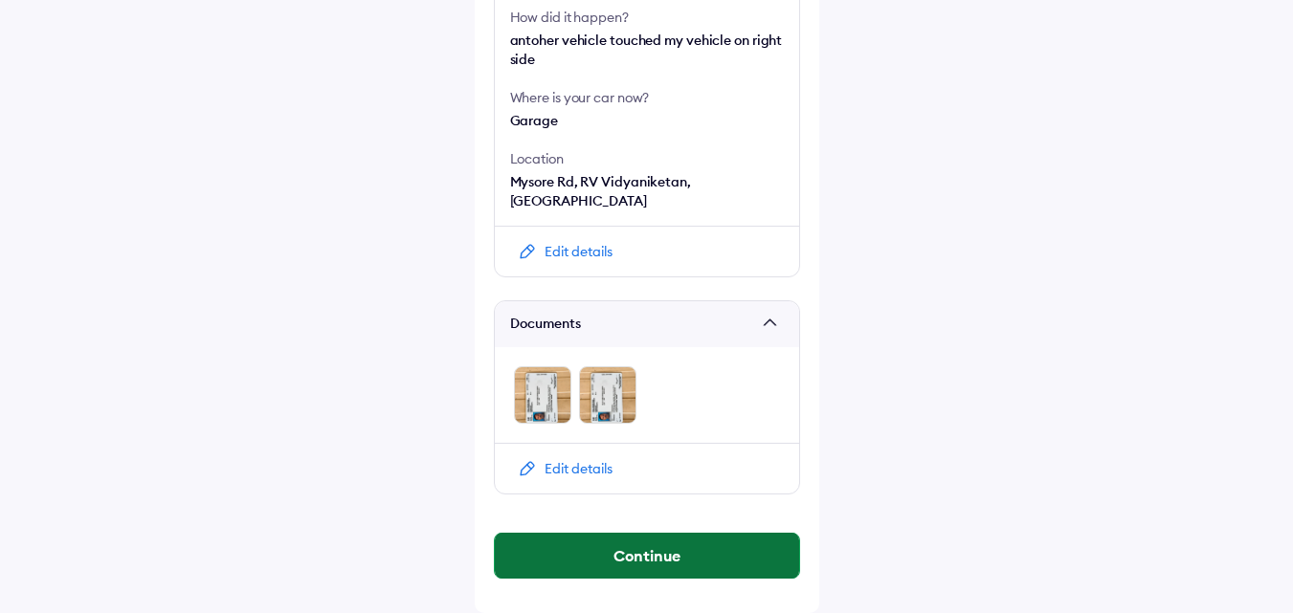
click at [657, 550] on button "Continue" at bounding box center [647, 556] width 304 height 46
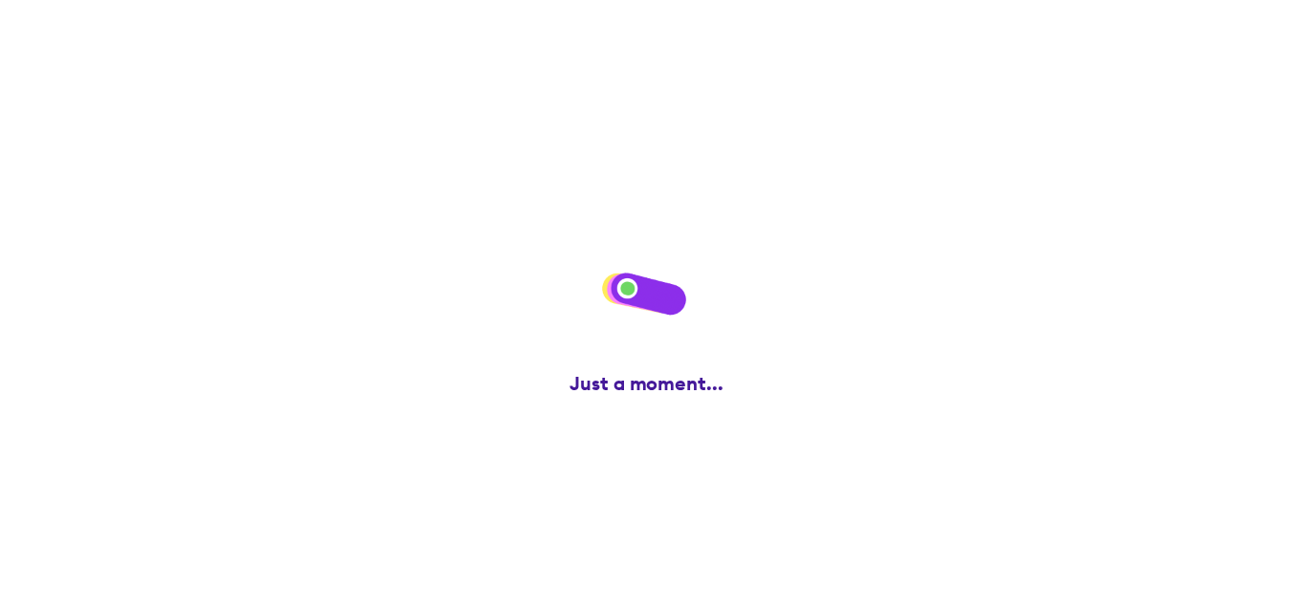
scroll to position [0, 0]
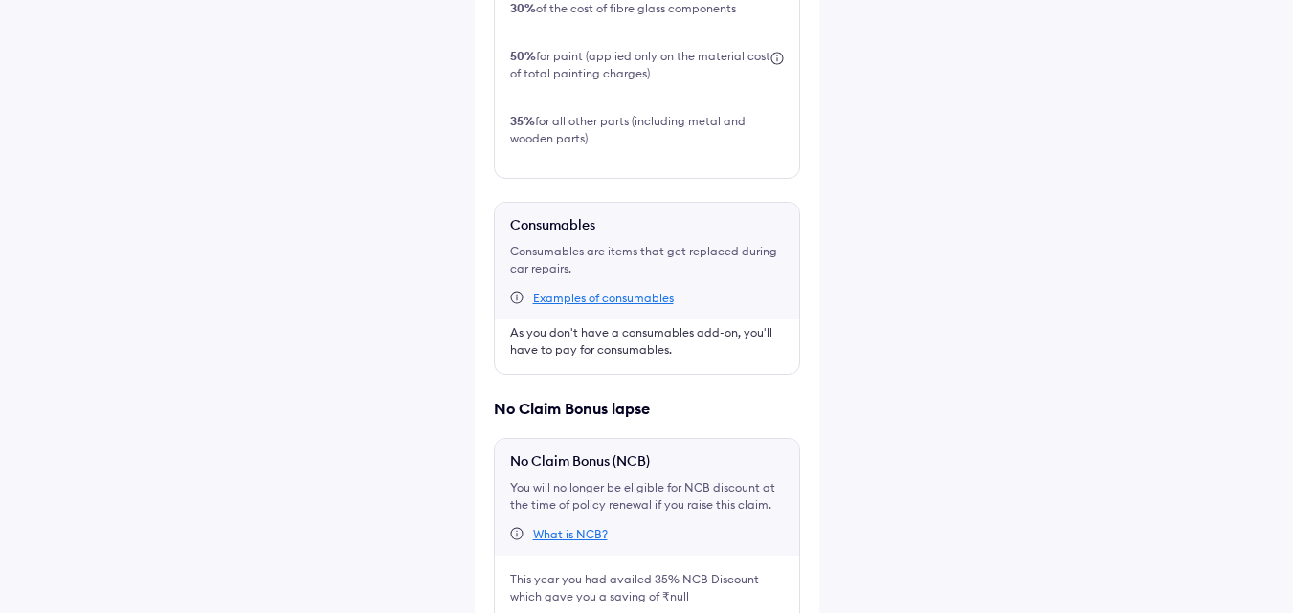
scroll to position [931, 0]
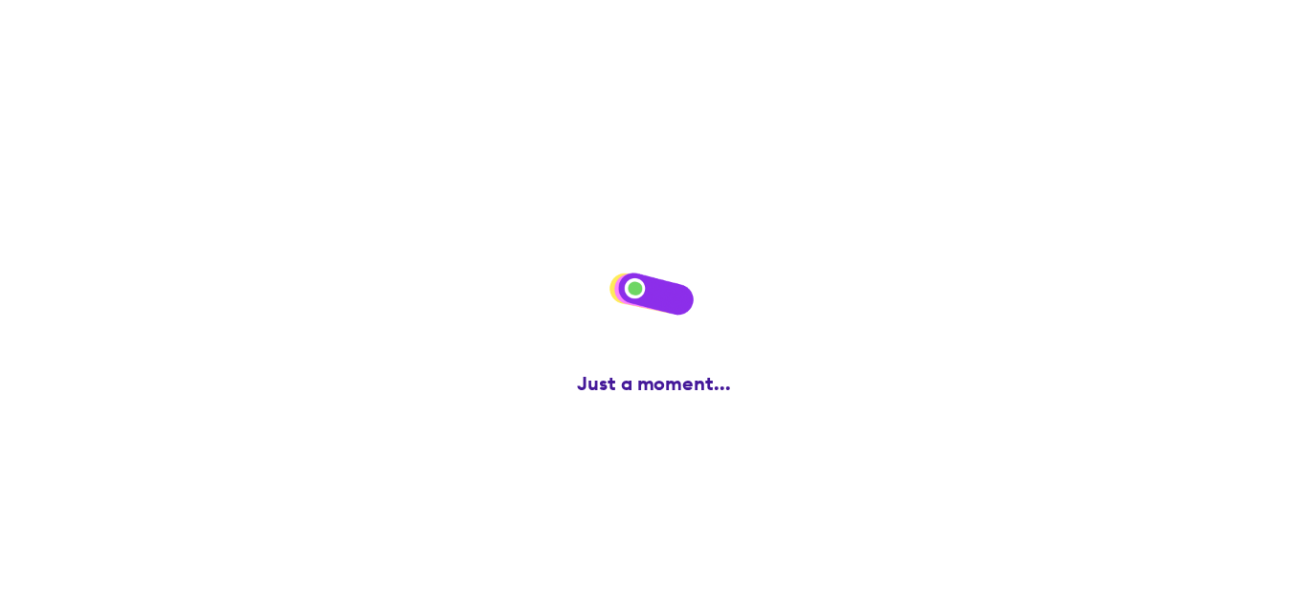
scroll to position [0, 0]
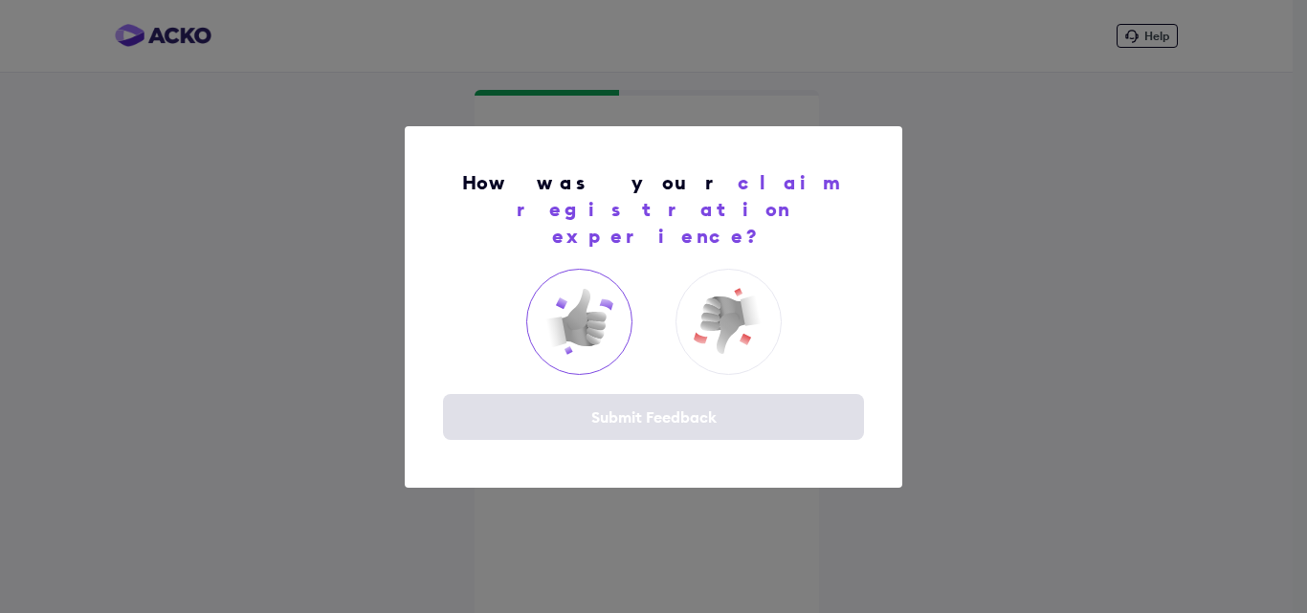
click at [579, 308] on img at bounding box center [579, 321] width 77 height 77
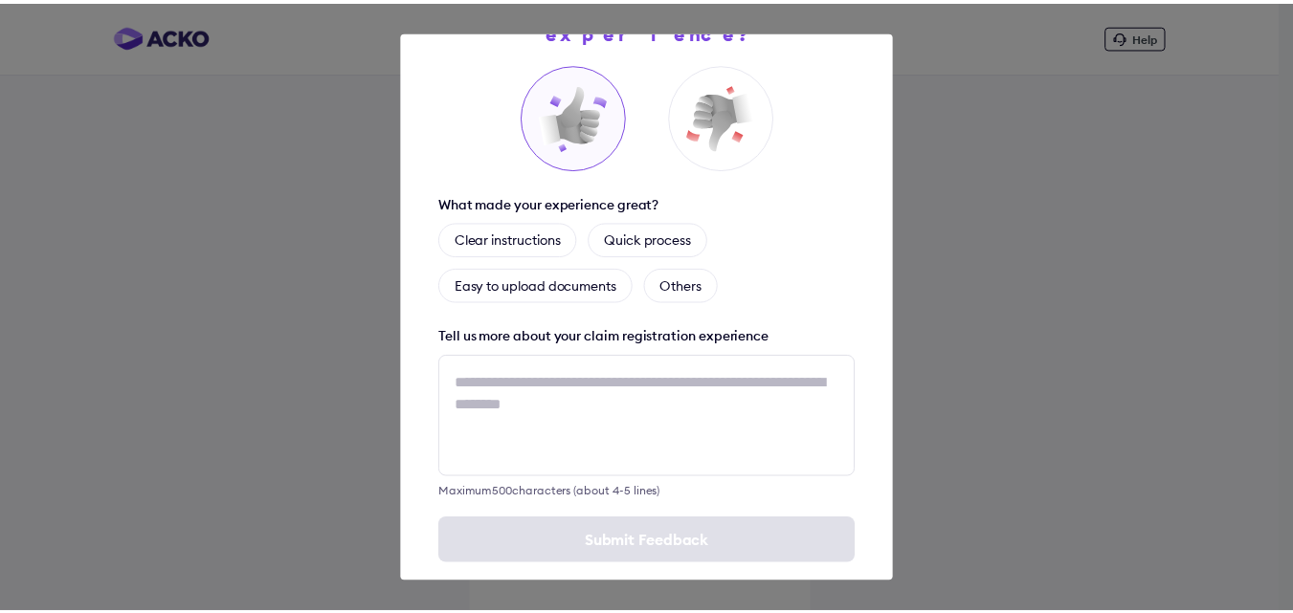
scroll to position [113, 0]
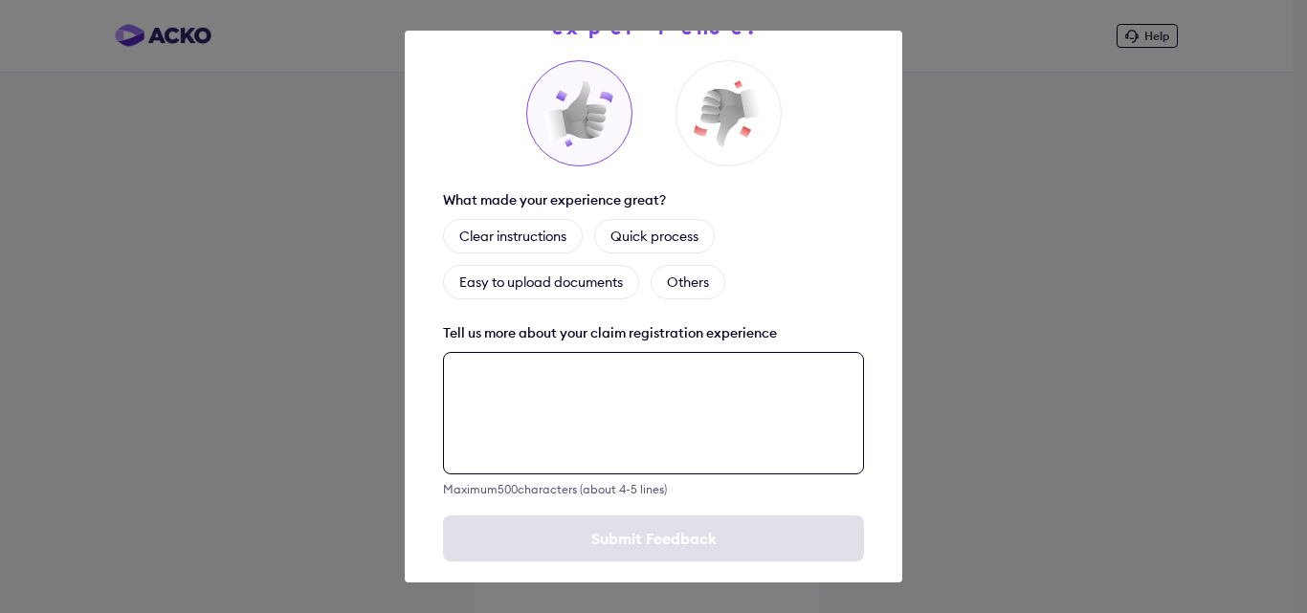
click at [724, 391] on textarea at bounding box center [653, 413] width 421 height 122
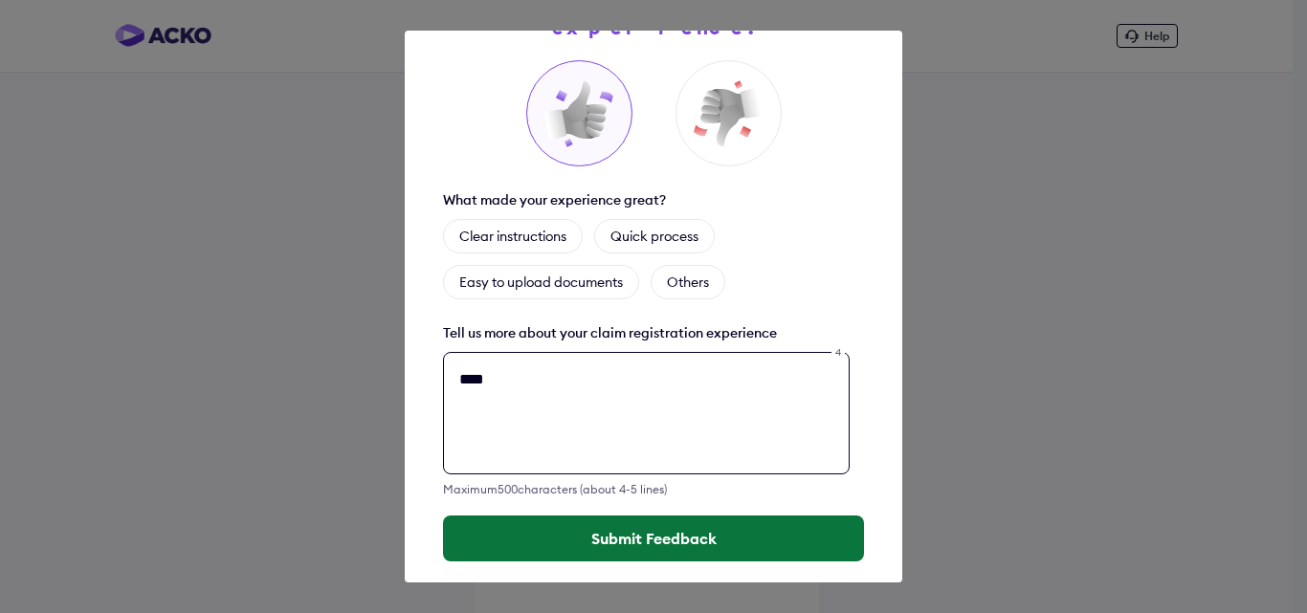
type textarea "****"
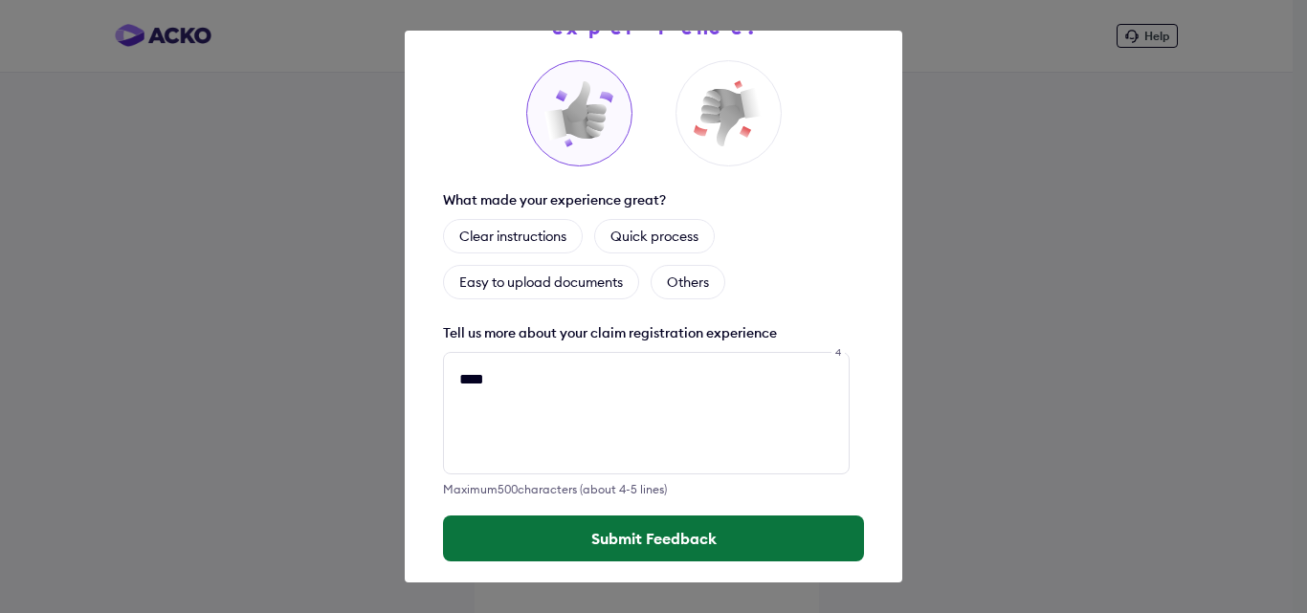
click at [699, 516] on button "Submit Feedback" at bounding box center [653, 539] width 421 height 46
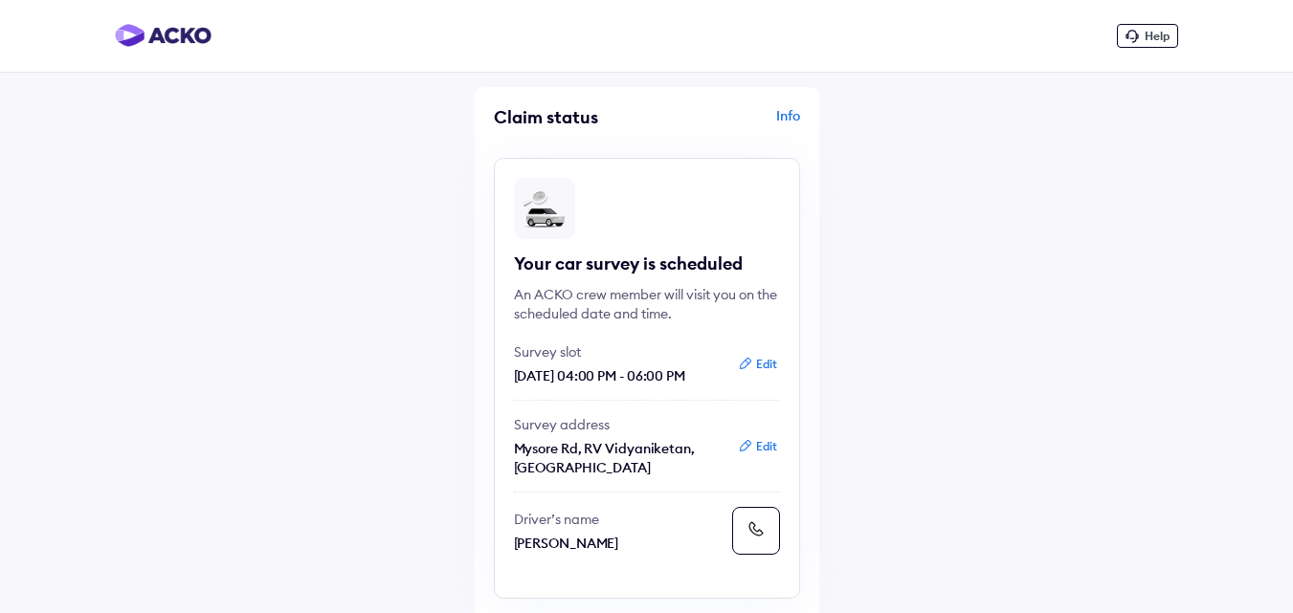
click at [785, 113] on div "Info" at bounding box center [726, 124] width 148 height 36
